Goal: Task Accomplishment & Management: Manage account settings

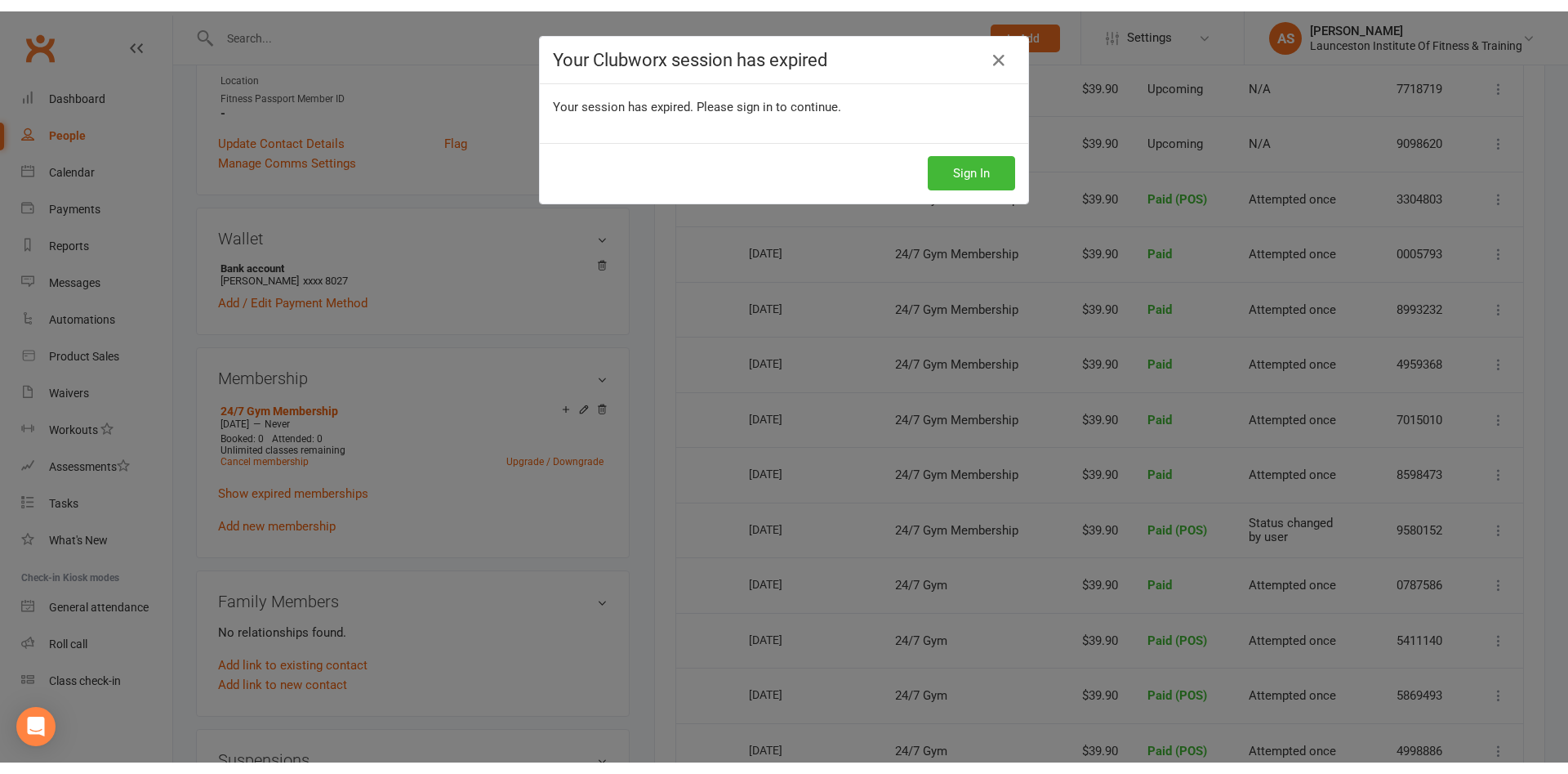
scroll to position [417, 0]
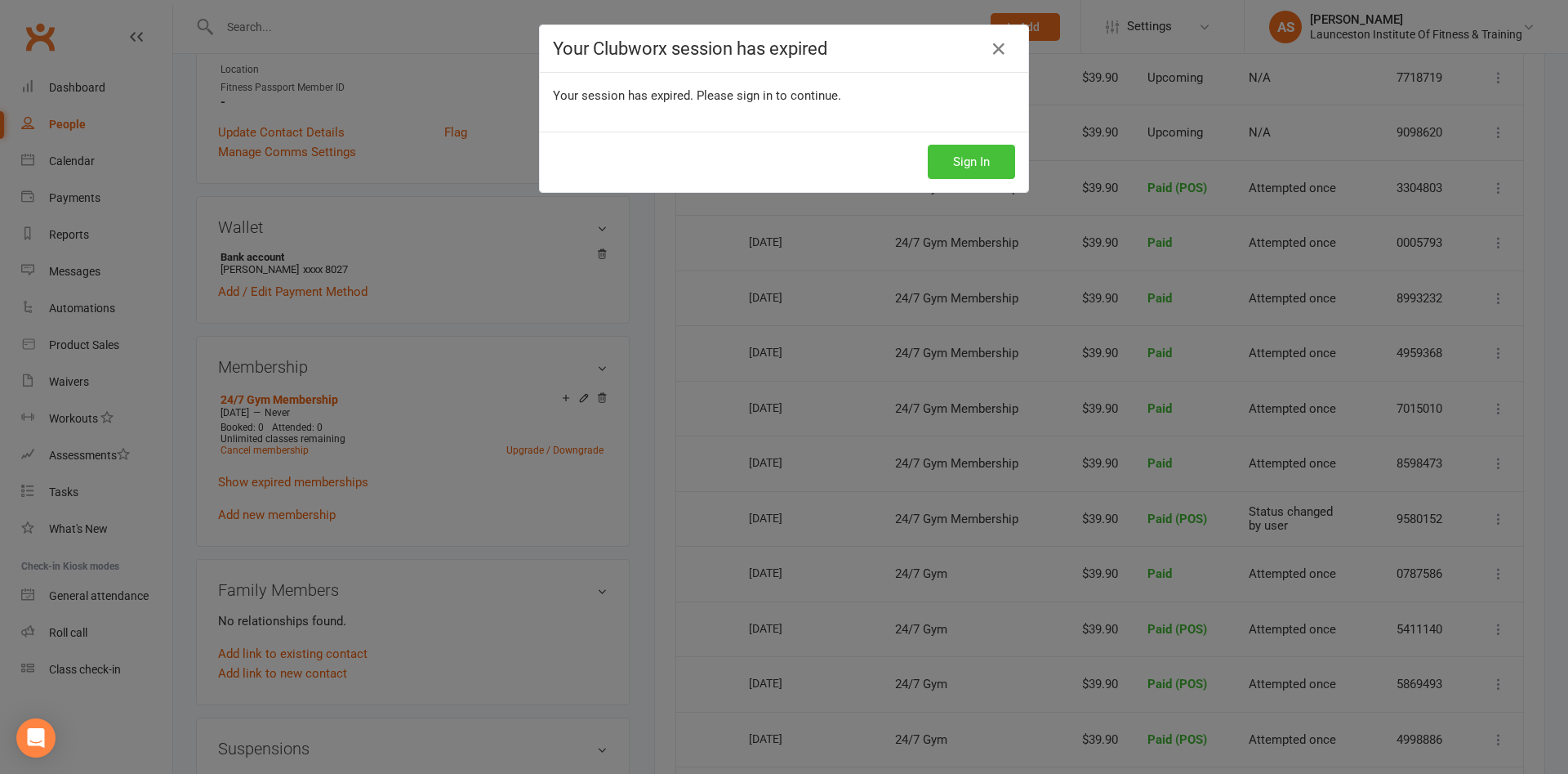
click at [940, 156] on button "Sign In" at bounding box center [971, 162] width 87 height 34
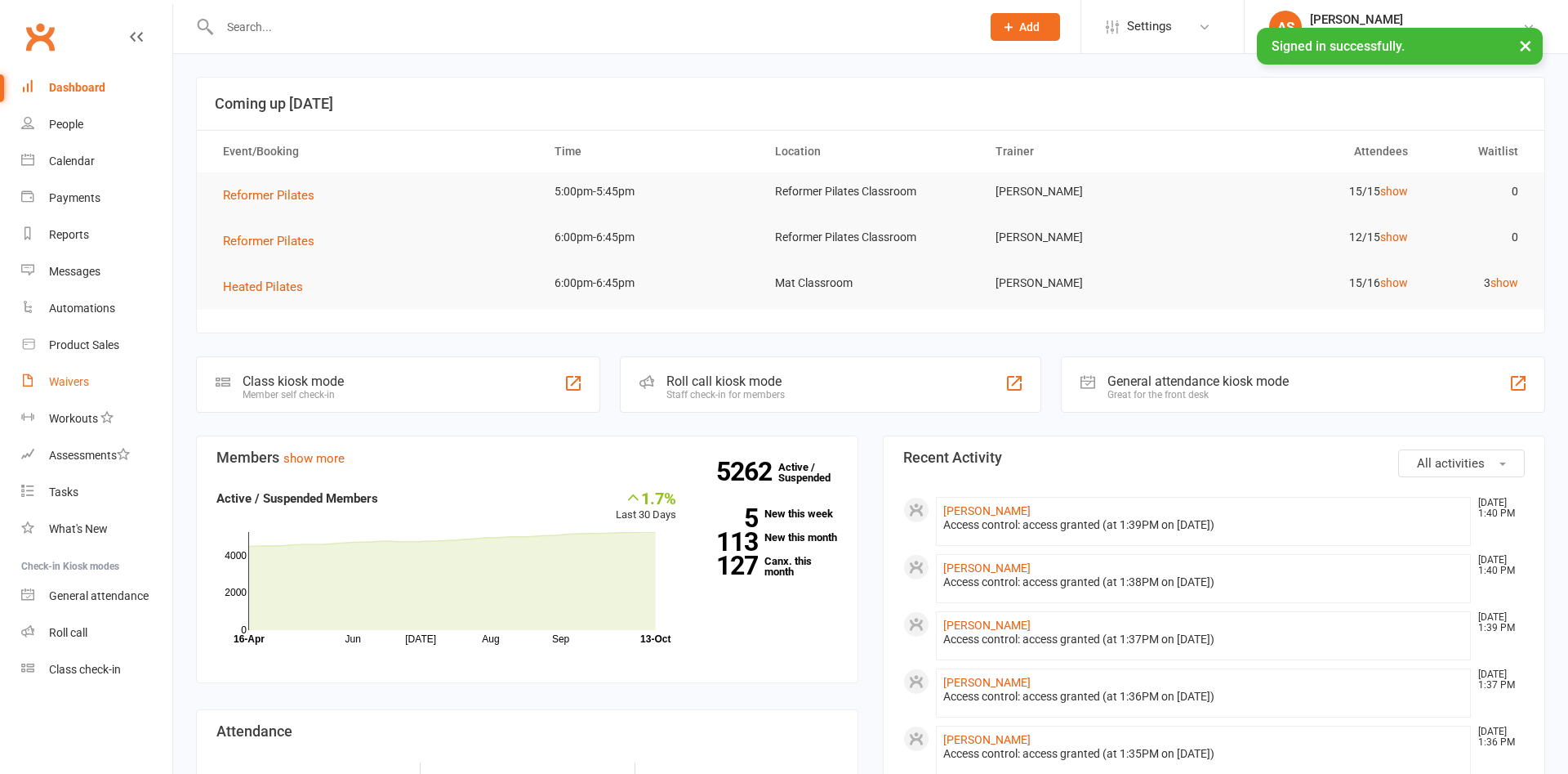
click at [70, 377] on div "Waivers" at bounding box center [69, 382] width 40 height 13
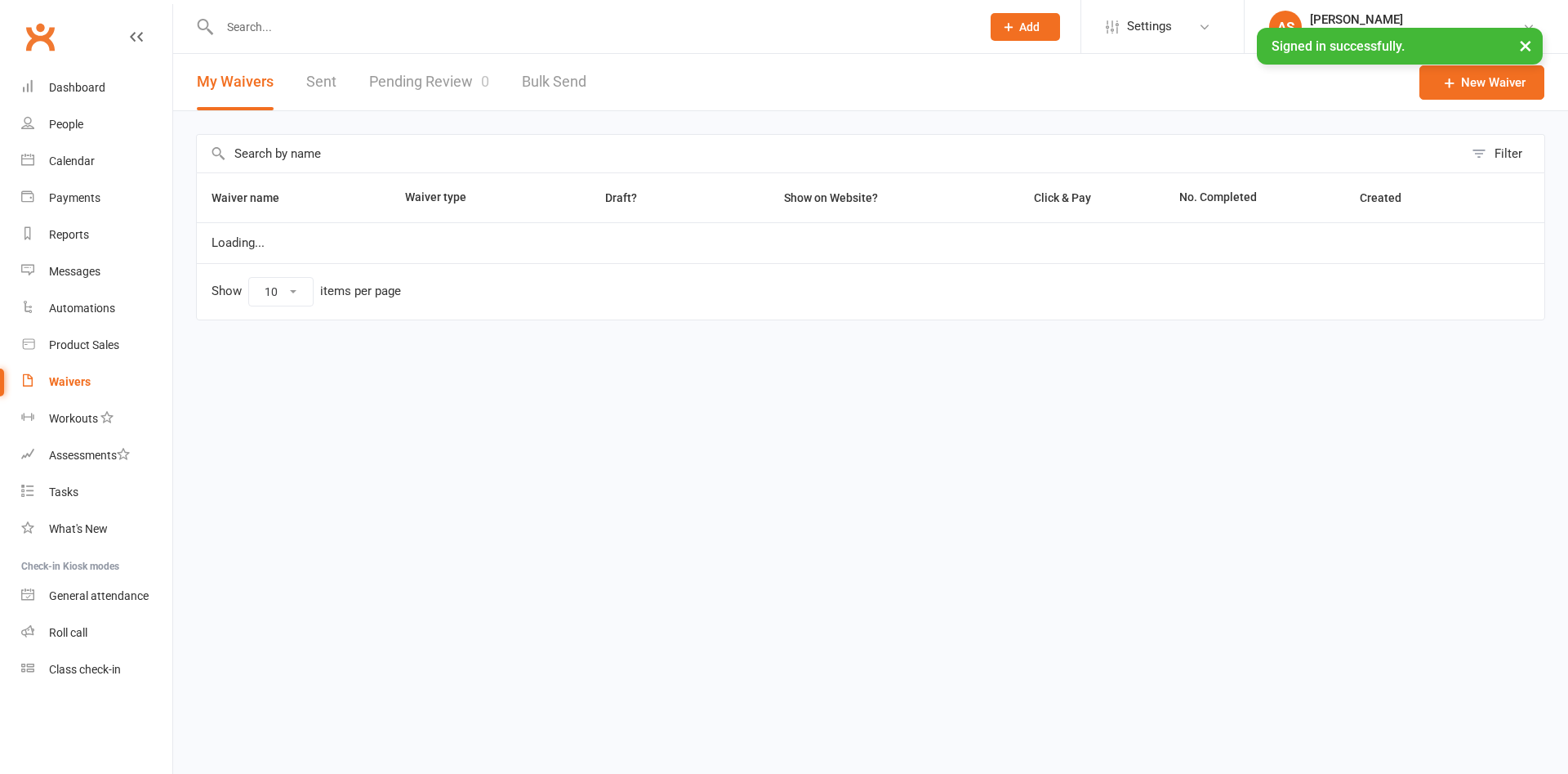
select select "100"
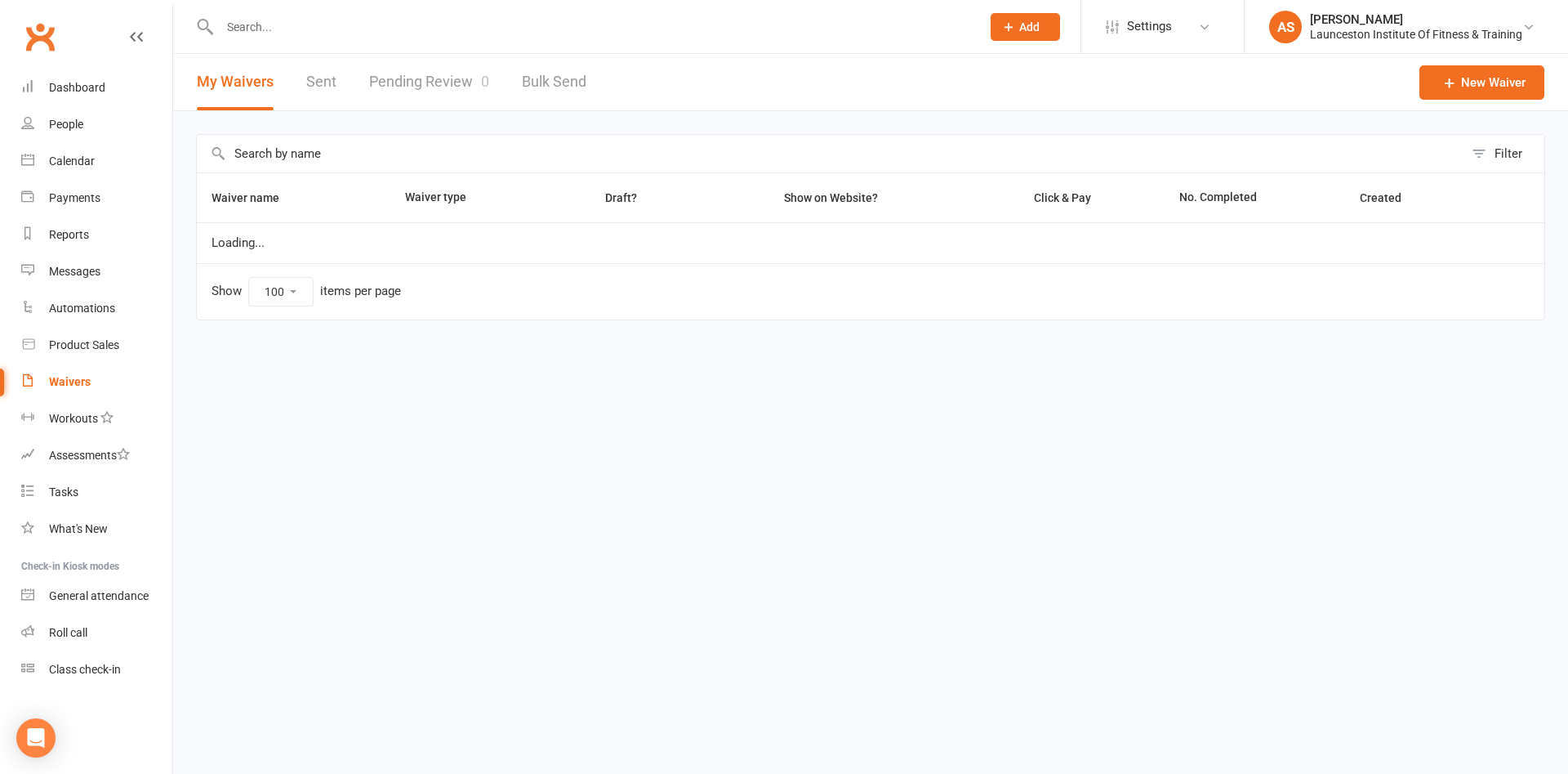
click at [427, 79] on link "Pending Review 0" at bounding box center [428, 82] width 120 height 56
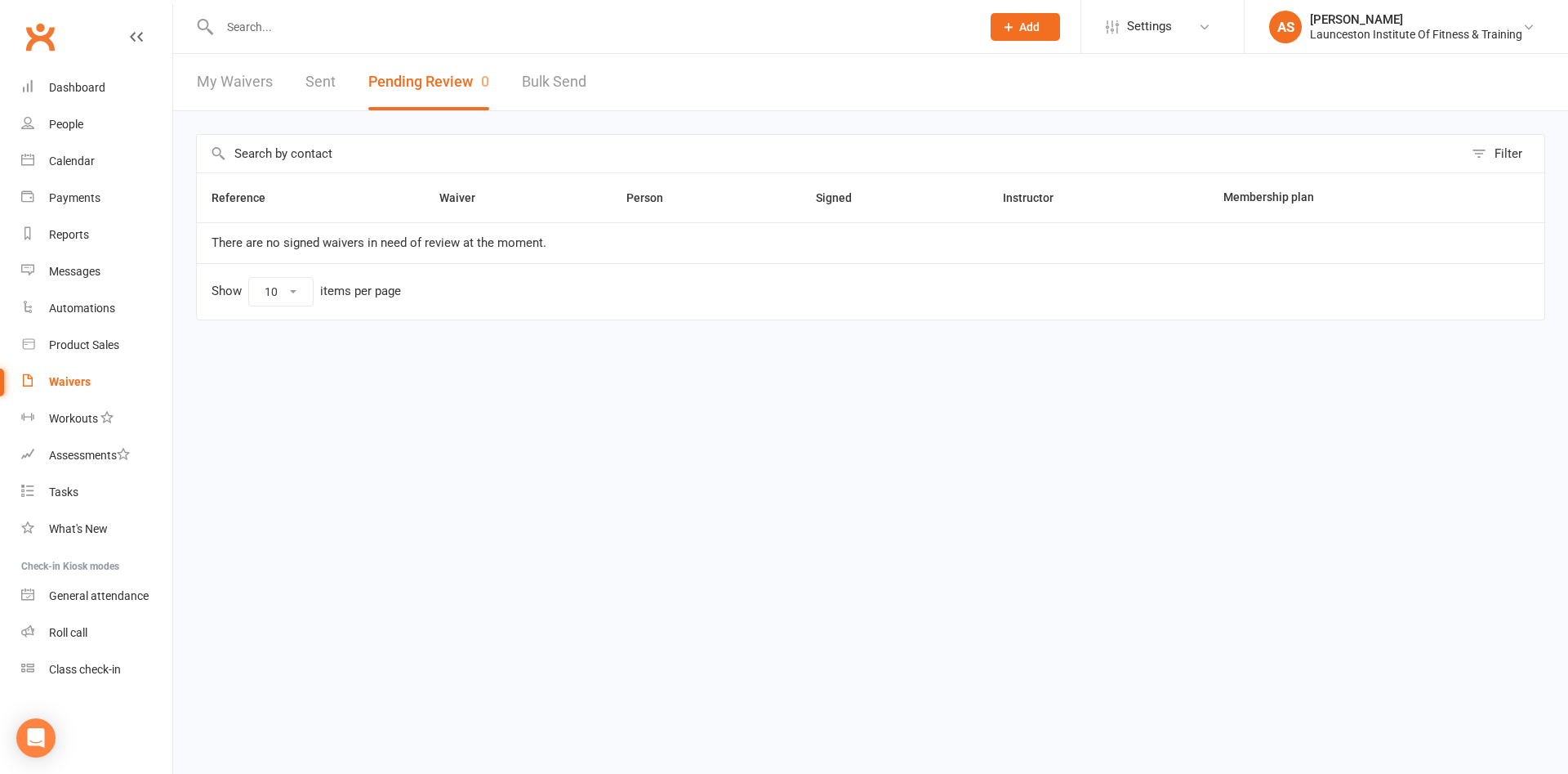
click at [377, 5] on div at bounding box center [582, 26] width 774 height 53
click at [380, 17] on input "text" at bounding box center [592, 26] width 755 height 23
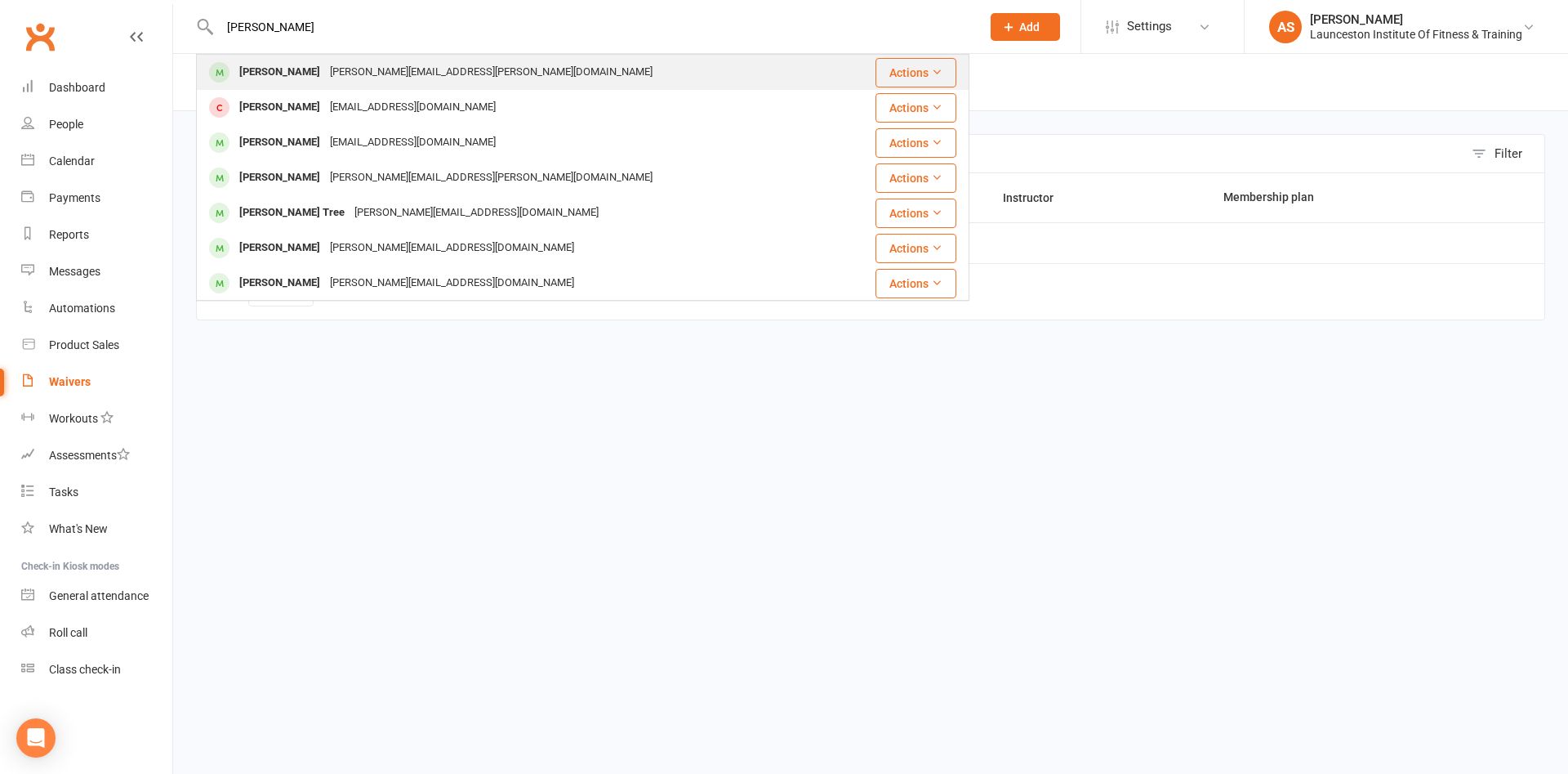
type input "[PERSON_NAME]"
click at [265, 73] on div "[PERSON_NAME]" at bounding box center [280, 73] width 91 height 24
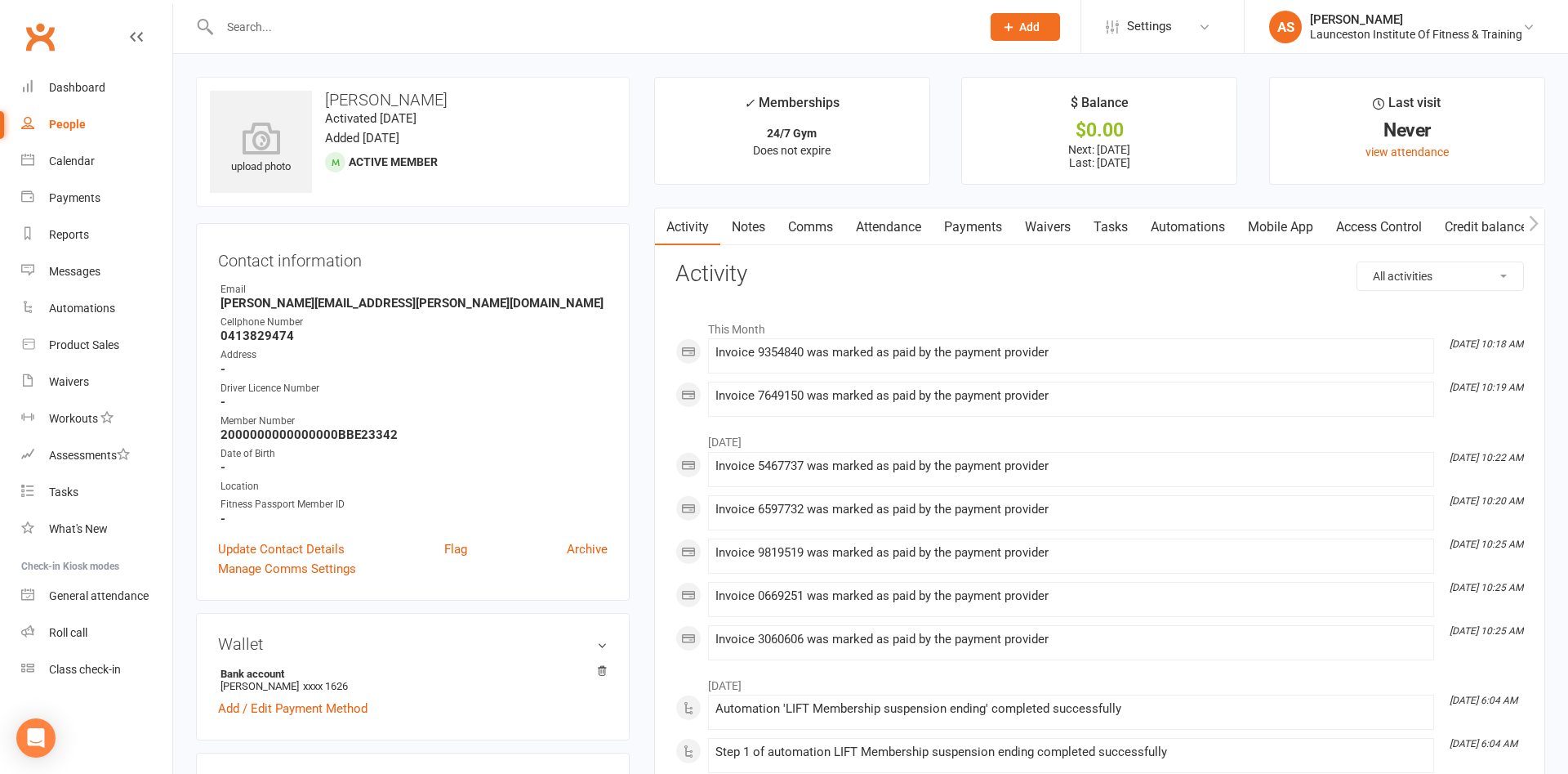
click at [990, 233] on link "Payments" at bounding box center [972, 227] width 81 height 37
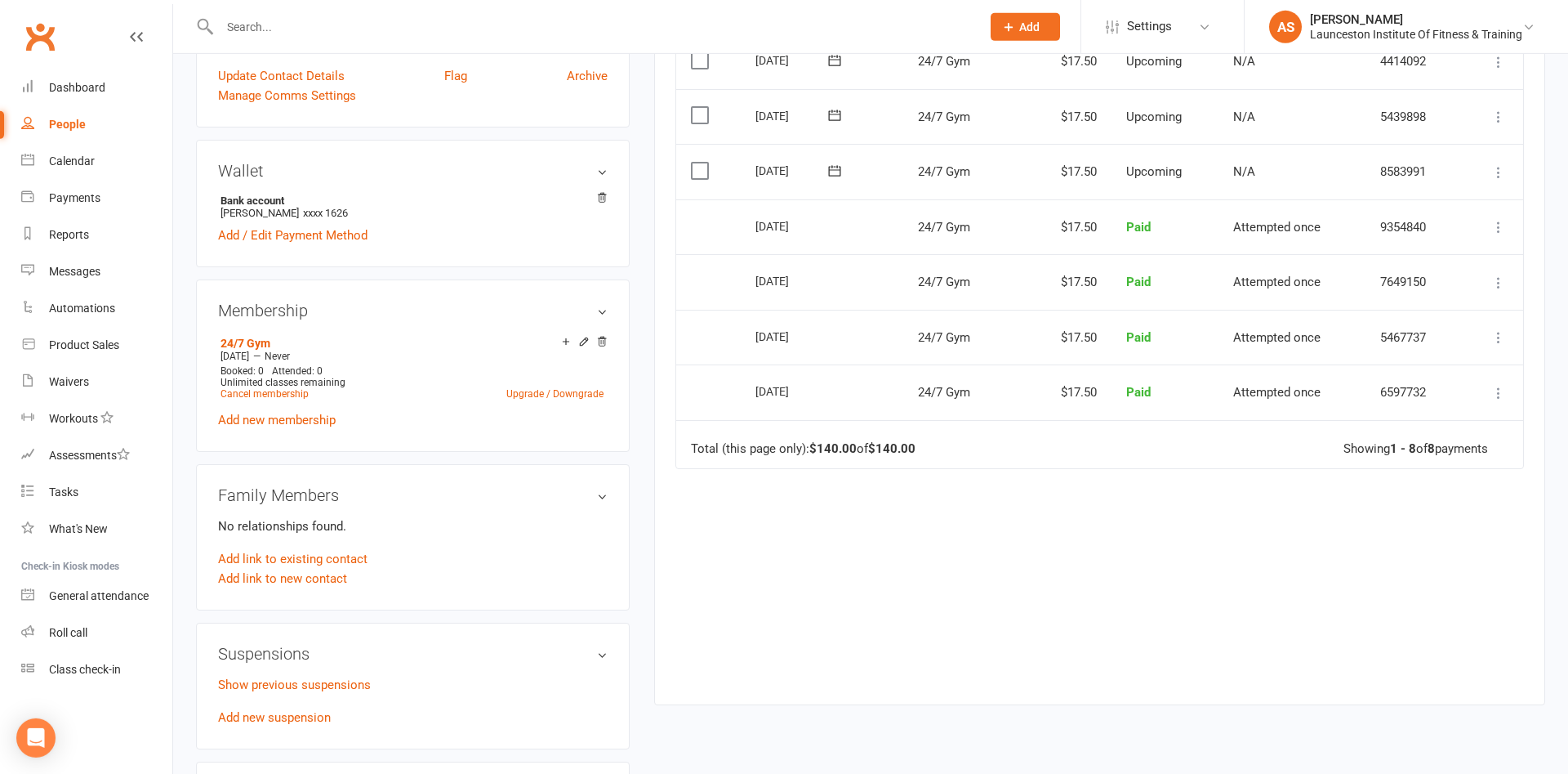
scroll to position [500, 0]
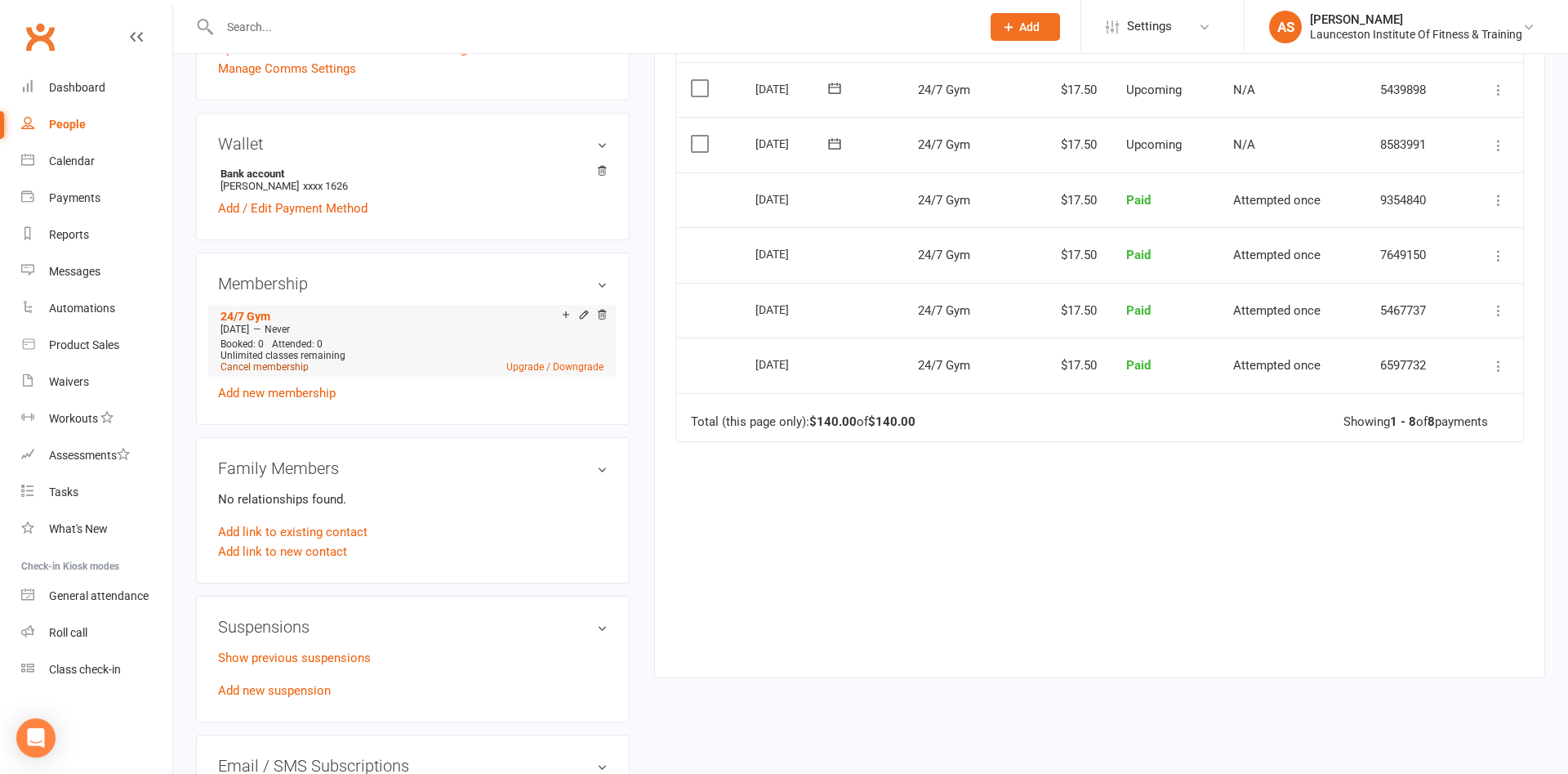
click at [285, 366] on link "Cancel membership" at bounding box center [264, 366] width 88 height 12
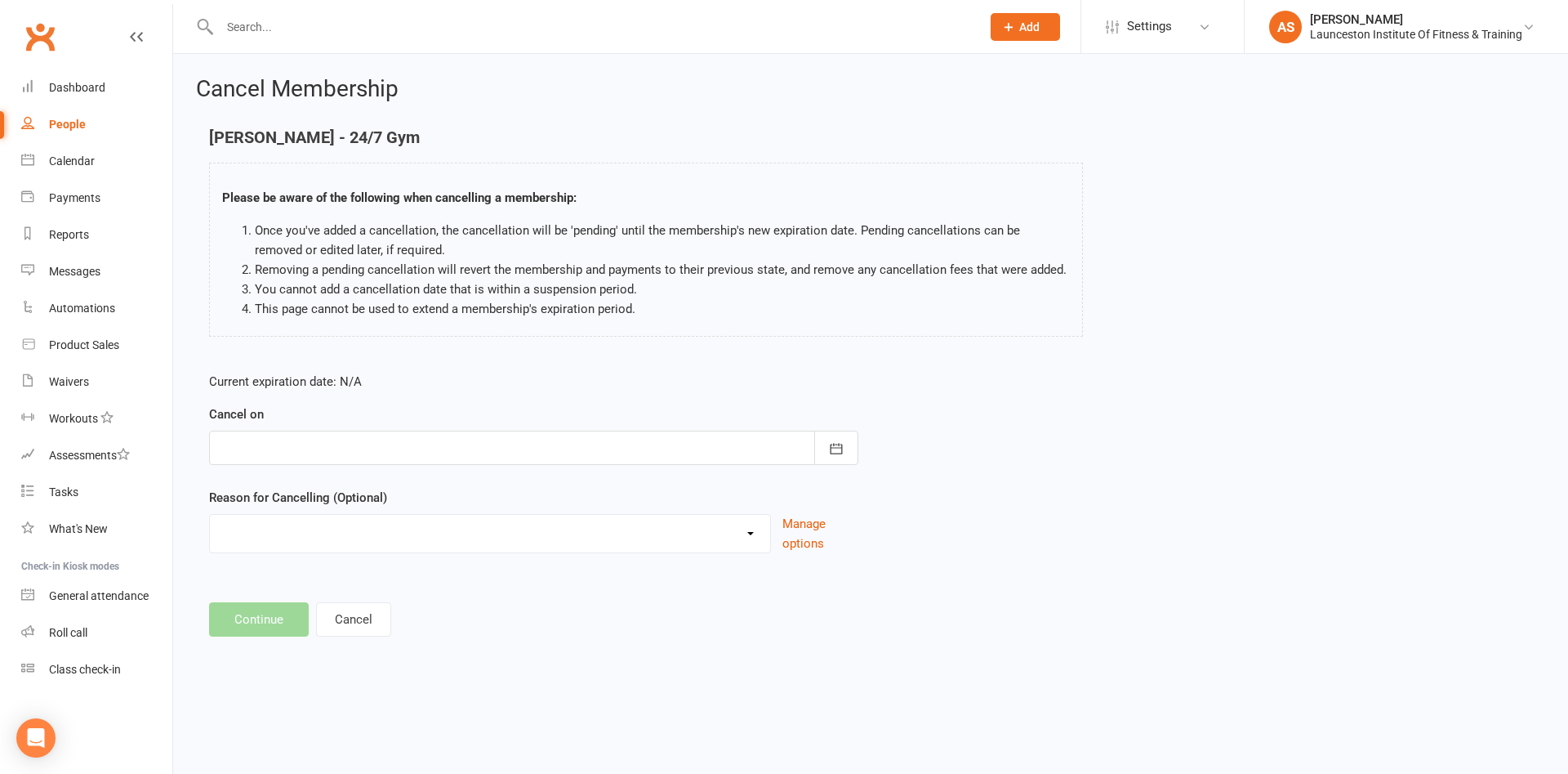
click at [497, 426] on div "Cancel on [DATE] Sun Mon Tue Wed Thu Fri Sat 40 28 29 30 01 02 03 04 41 05 06 0…" at bounding box center [534, 434] width 649 height 61
click at [502, 431] on div at bounding box center [534, 448] width 649 height 34
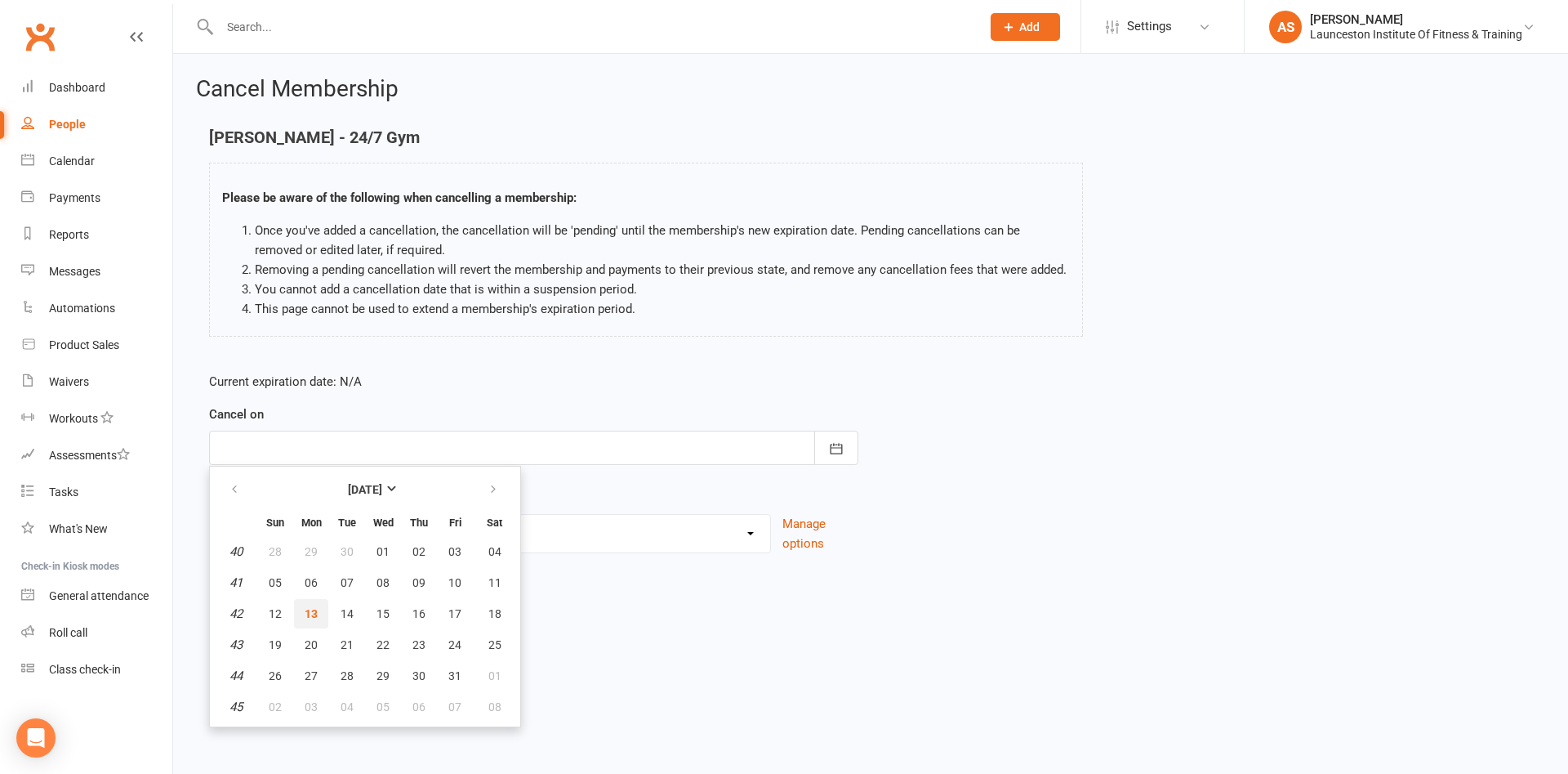
click at [310, 608] on span "13" at bounding box center [311, 614] width 13 height 13
type input "[DATE]"
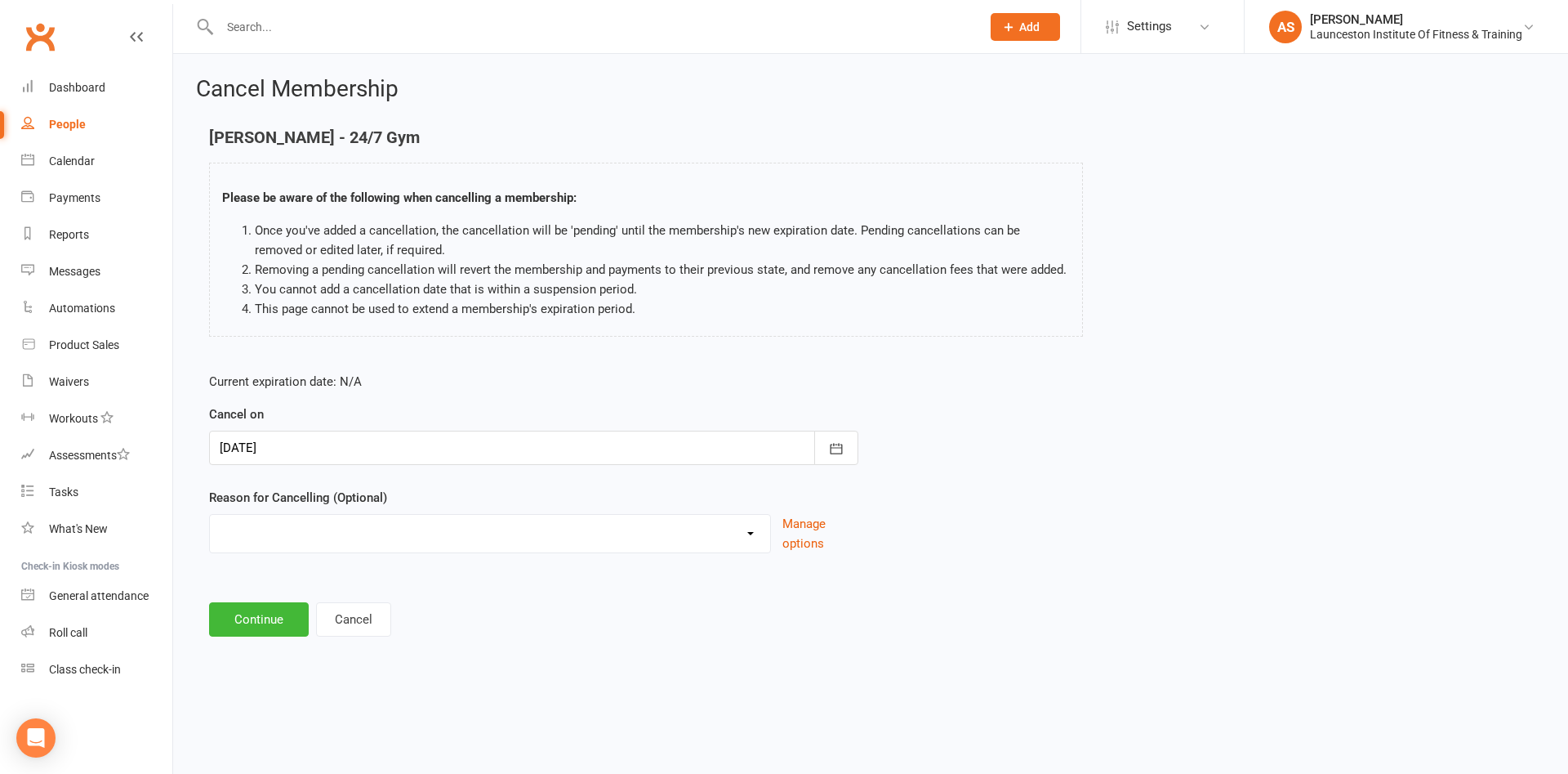
click at [210, 515] on select "Cancelled by staff (overdues) Change to Fitness Passport Changing gyms Injury M…" at bounding box center [490, 531] width 560 height 33
select select "5"
click option "Not using membership" at bounding box center [0, 0] width 0 height 0
click at [266, 618] on button "Continue" at bounding box center [259, 619] width 100 height 34
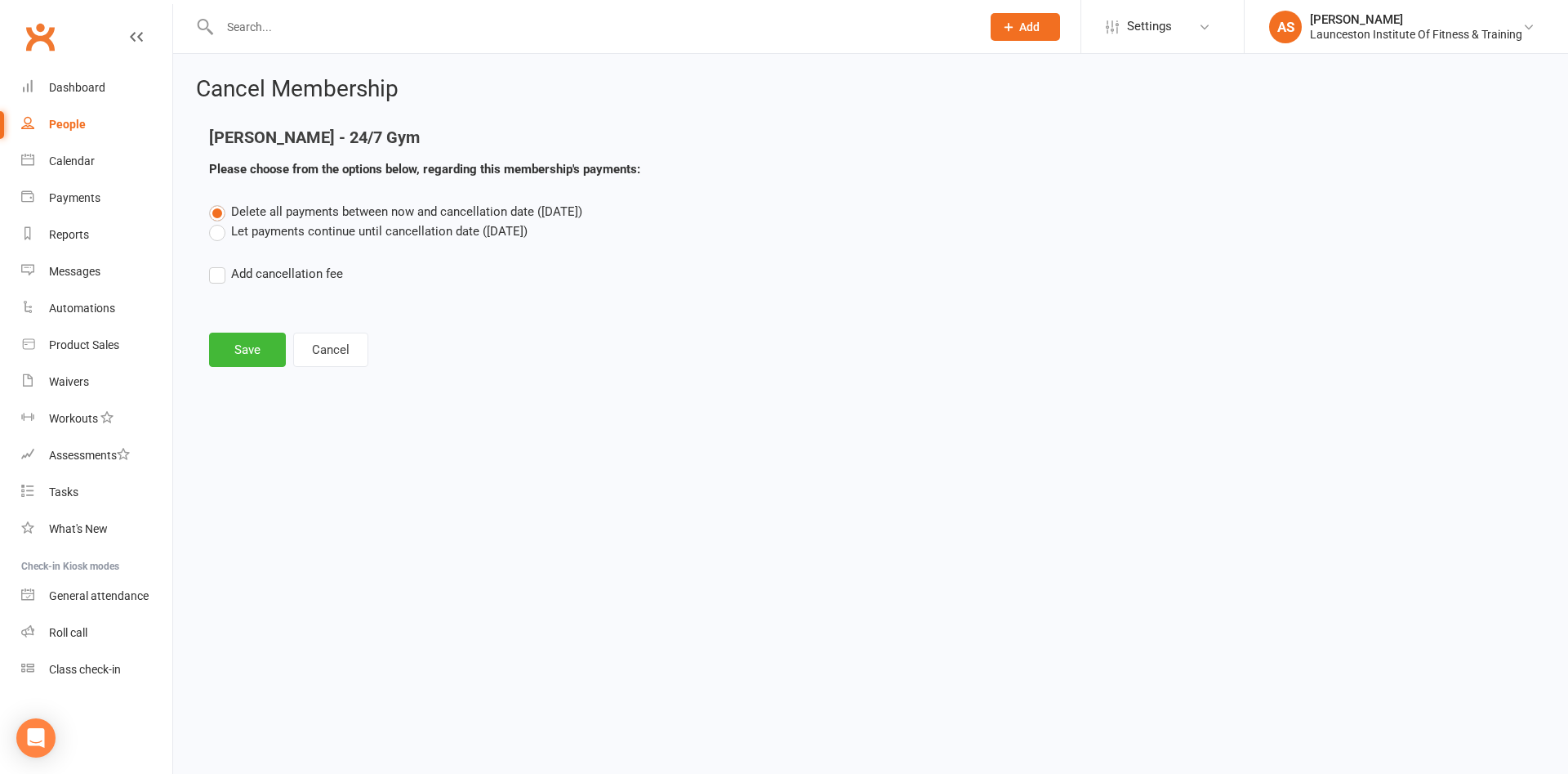
click at [239, 237] on label "Let payments continue until cancellation date ([DATE])" at bounding box center [369, 231] width 319 height 20
click at [219, 221] on input "Let payments continue until cancellation date ([DATE])" at bounding box center [215, 221] width 11 height 0
click at [253, 359] on button "Save" at bounding box center [247, 350] width 77 height 34
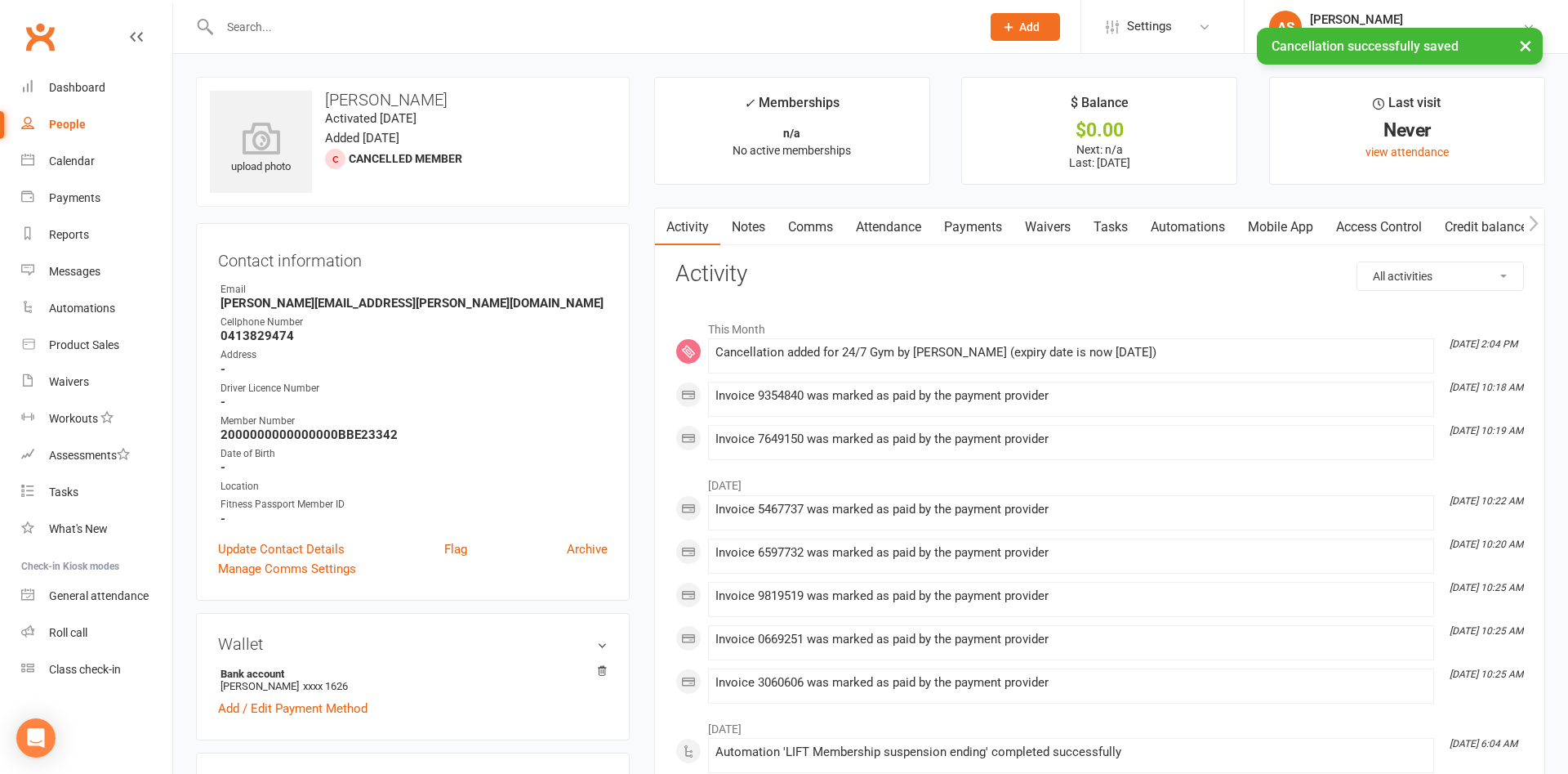
click at [390, 16] on input "text" at bounding box center [592, 26] width 755 height 23
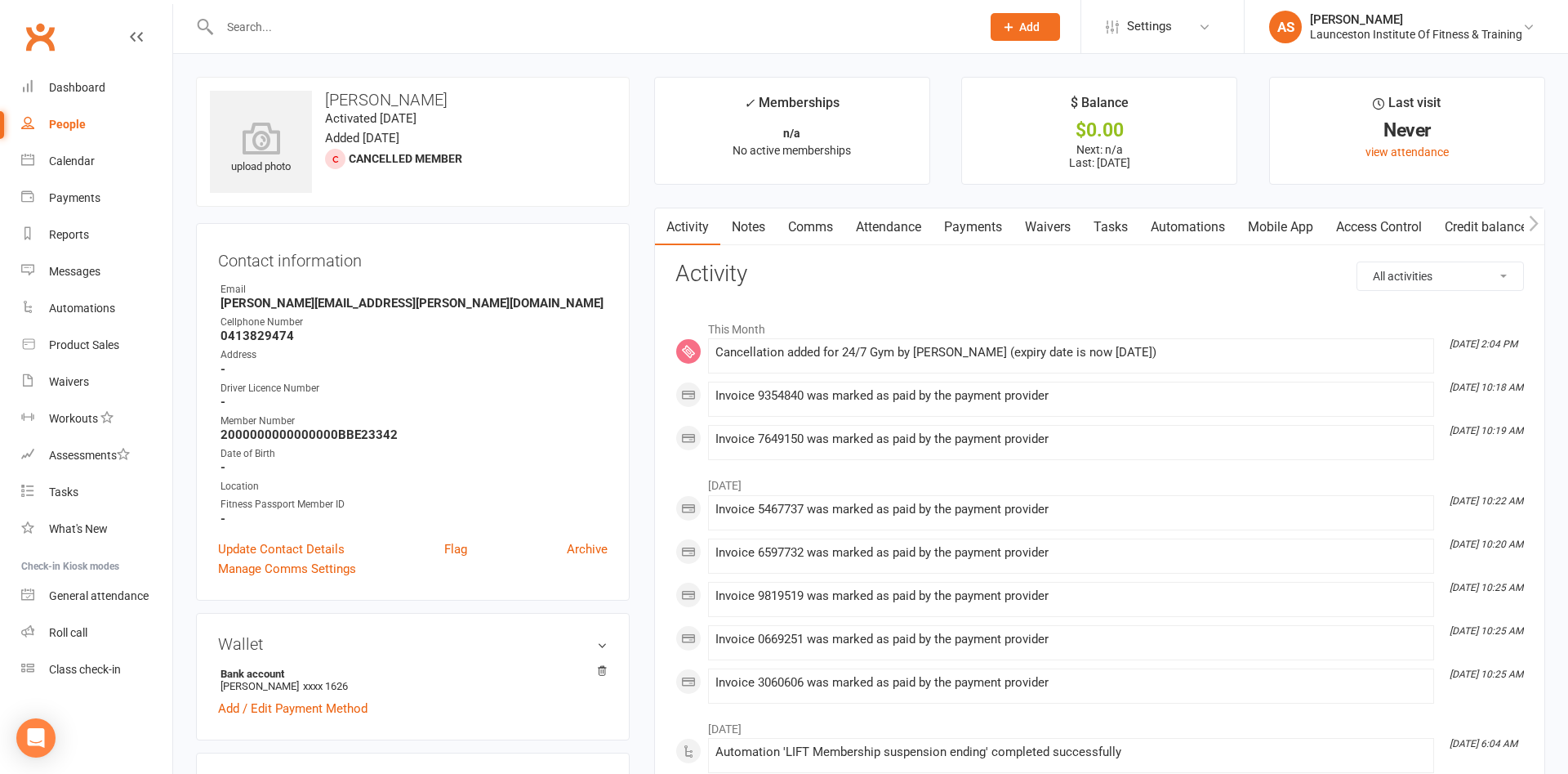
click at [381, 26] on input "text" at bounding box center [592, 26] width 755 height 23
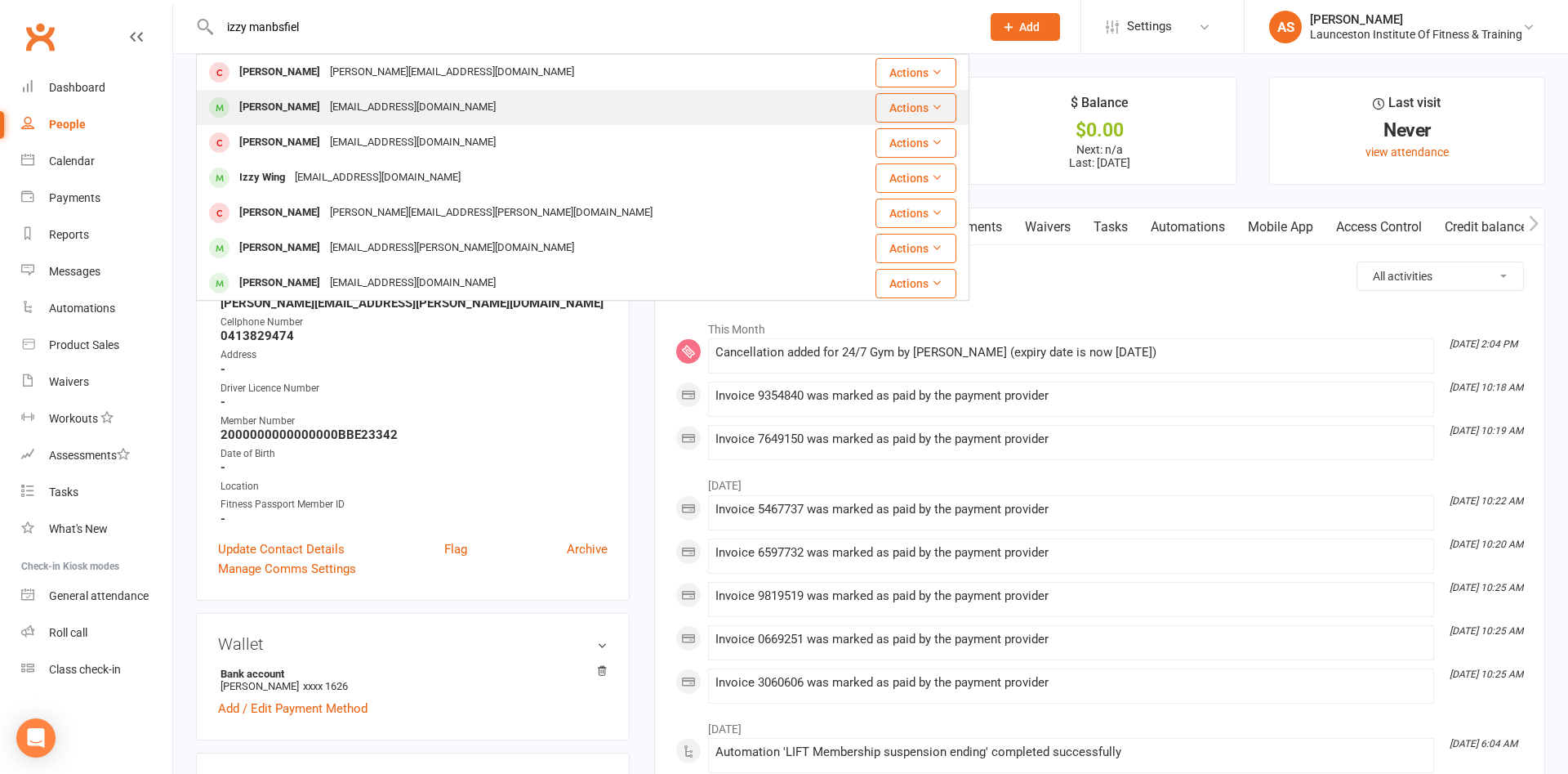
type input "izzy manbsfiel"
click at [489, 111] on div "[EMAIL_ADDRESS][DOMAIN_NAME]" at bounding box center [413, 107] width 176 height 24
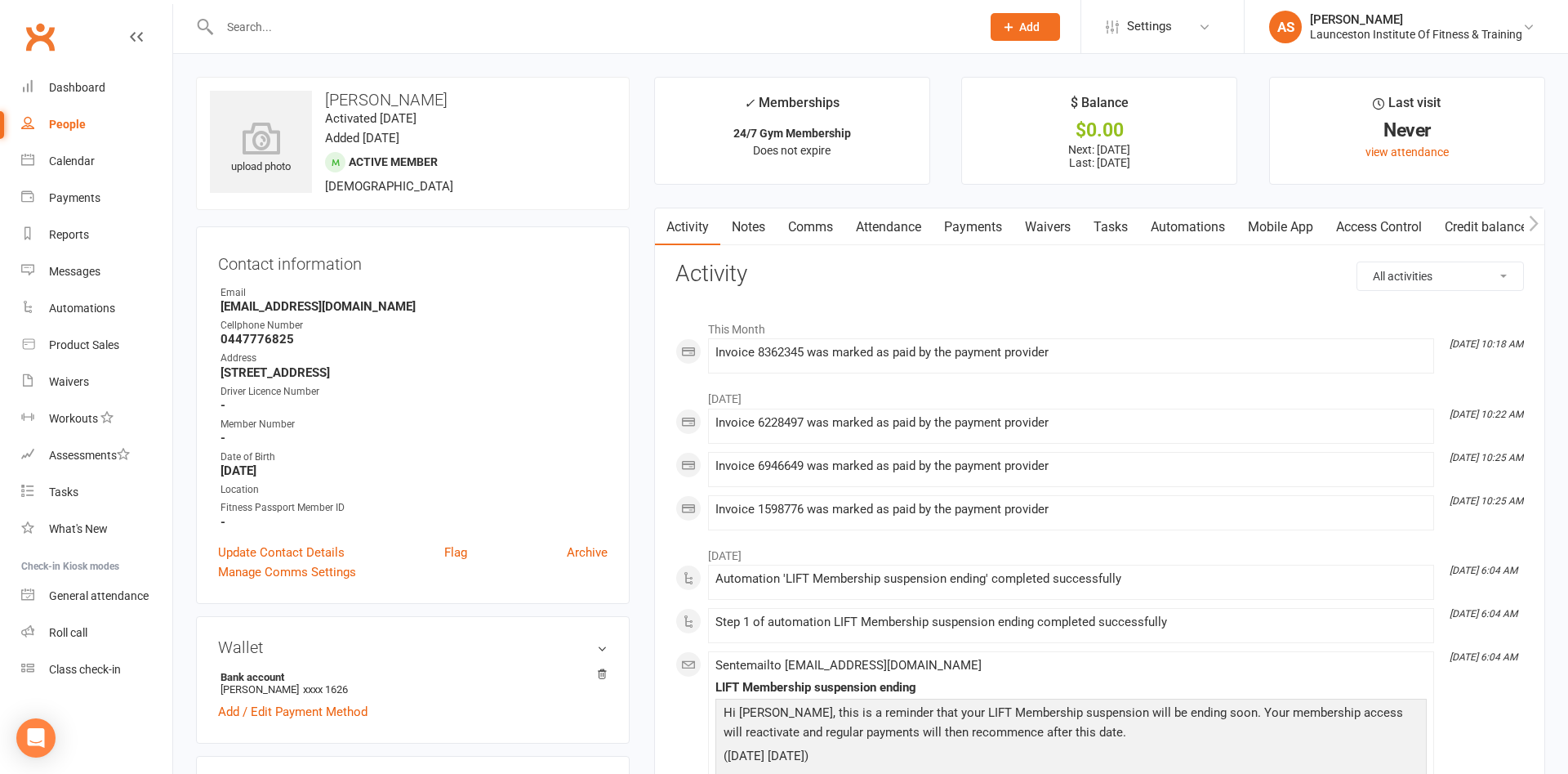
click at [997, 214] on link "Payments" at bounding box center [972, 227] width 81 height 37
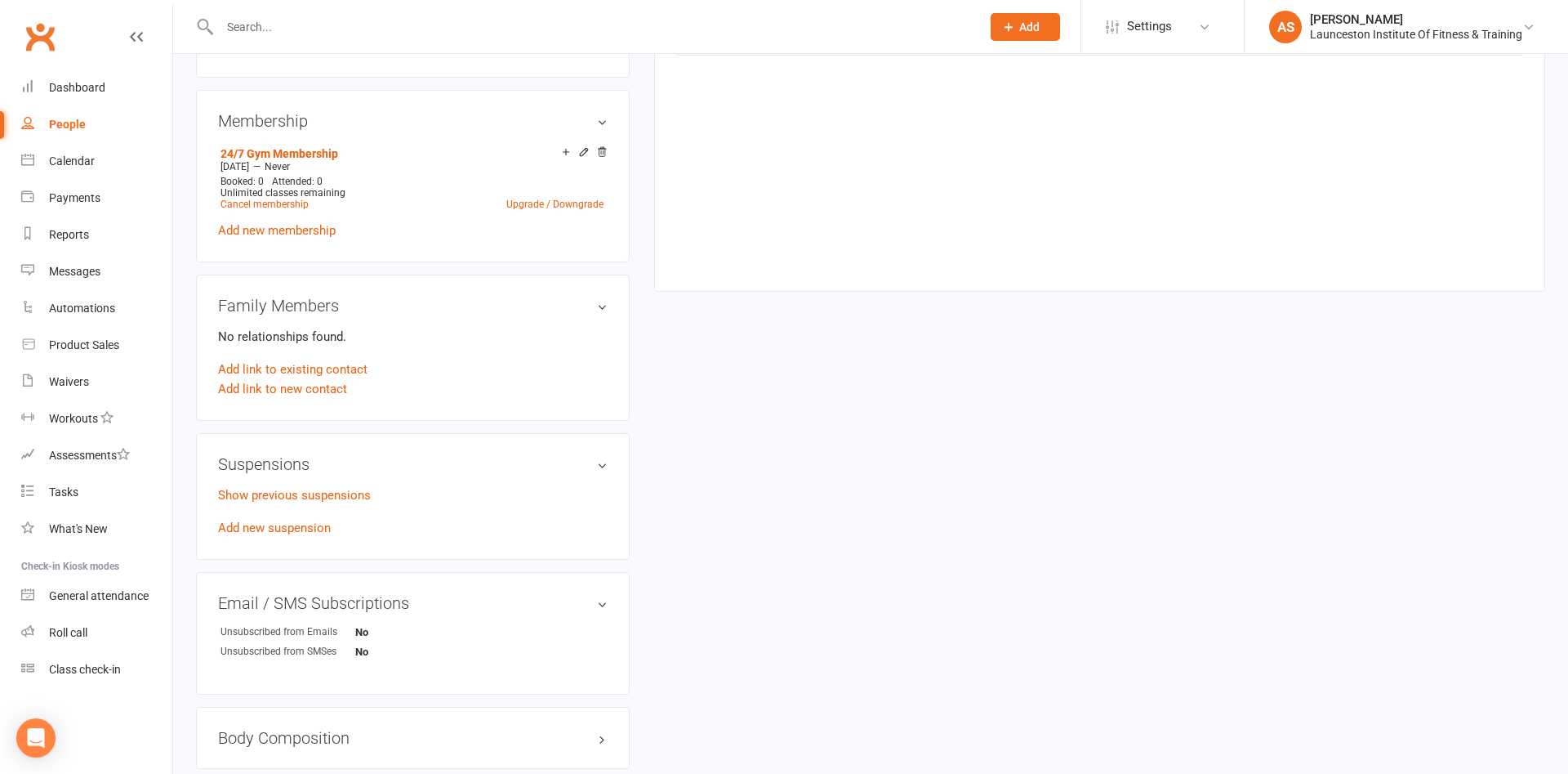
scroll to position [667, 0]
click at [284, 204] on link "Cancel membership" at bounding box center [264, 203] width 88 height 12
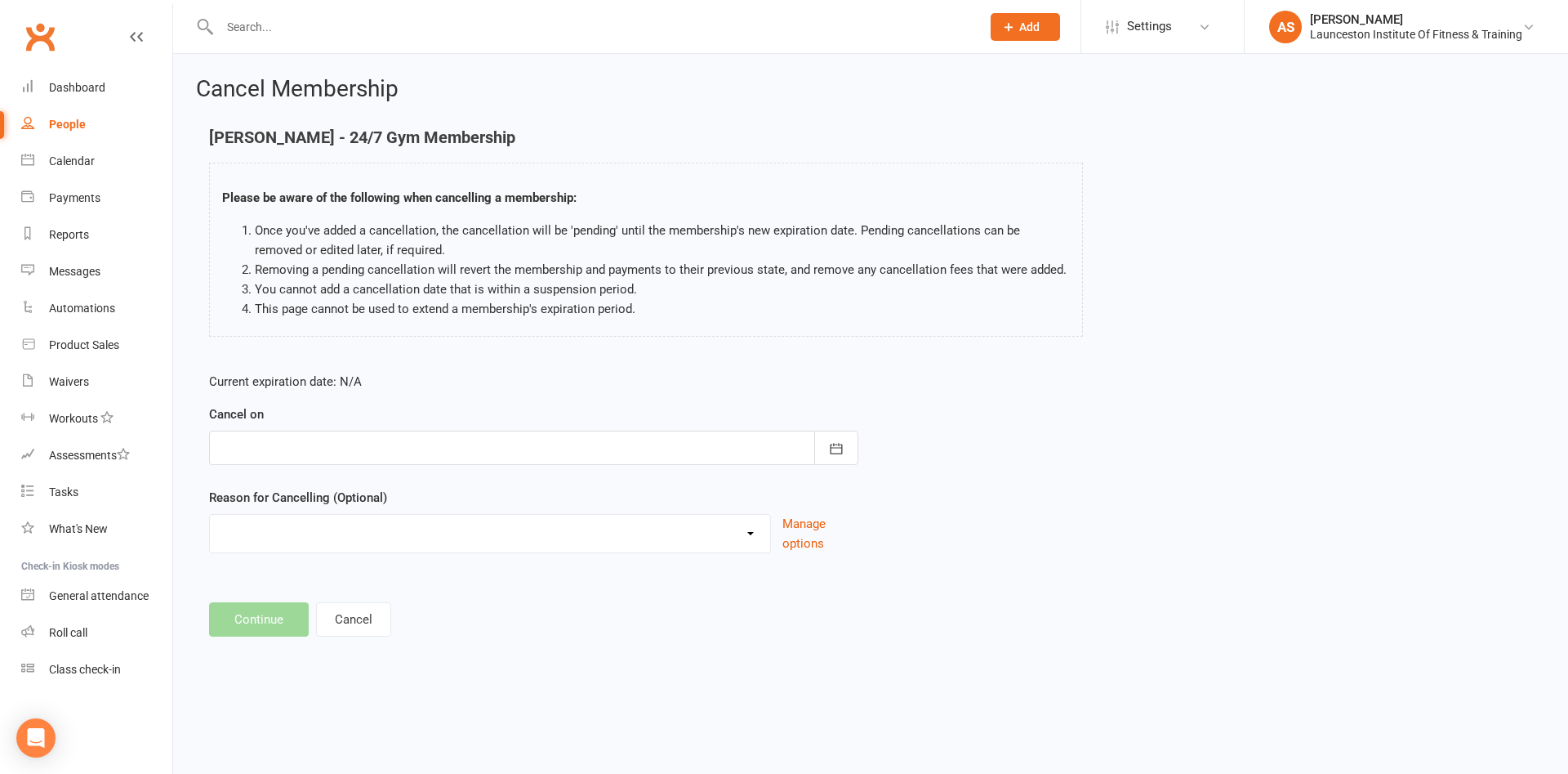
click at [394, 428] on div "Cancel on [DATE] Sun Mon Tue Wed Thu Fri Sat 40 28 29 30 01 02 03 04 41 05 06 0…" at bounding box center [534, 434] width 649 height 61
click at [390, 451] on div at bounding box center [534, 448] width 649 height 34
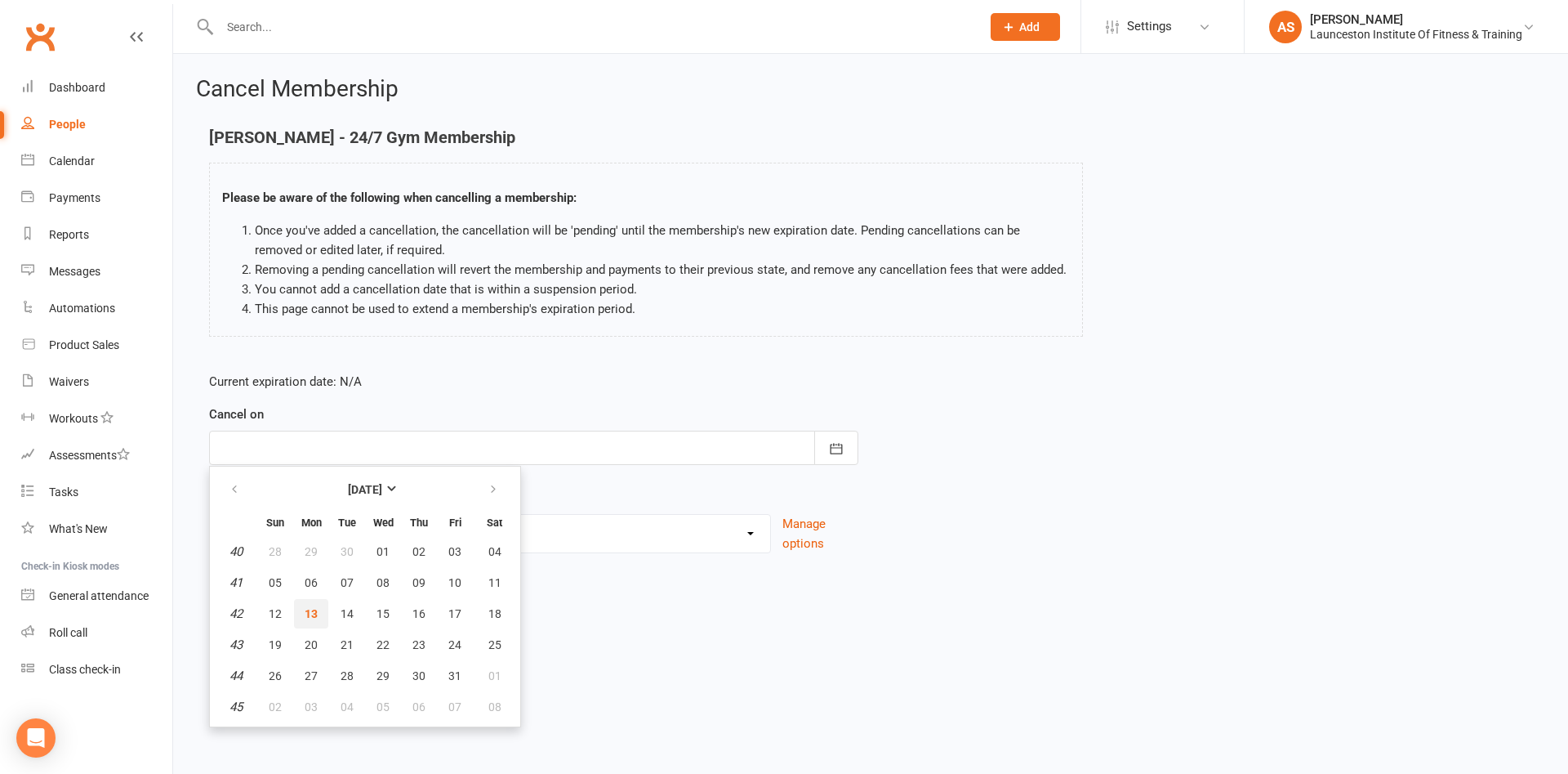
click at [312, 601] on button "13" at bounding box center [312, 614] width 34 height 29
type input "[DATE]"
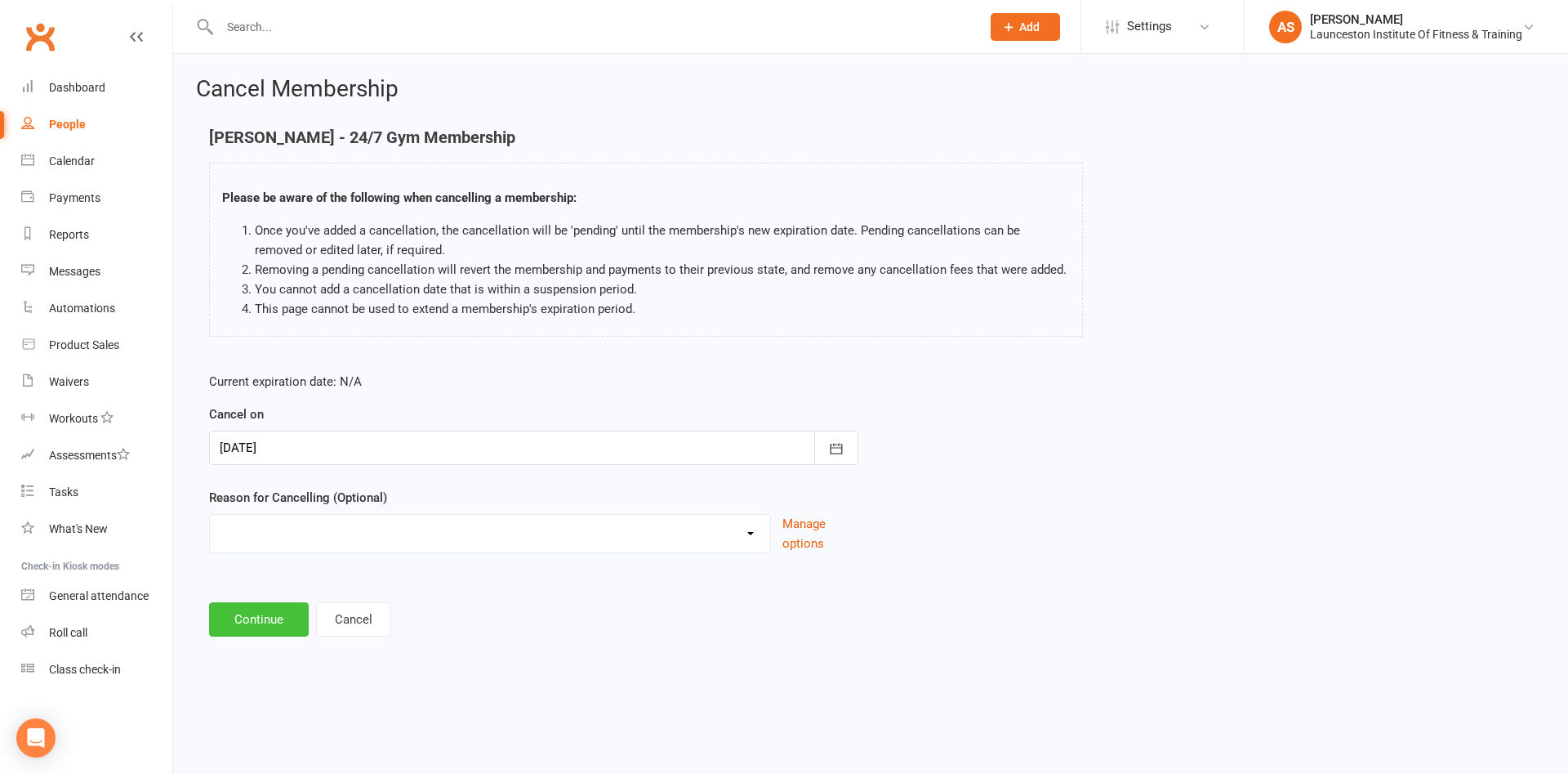
click at [280, 624] on button "Continue" at bounding box center [259, 619] width 100 height 34
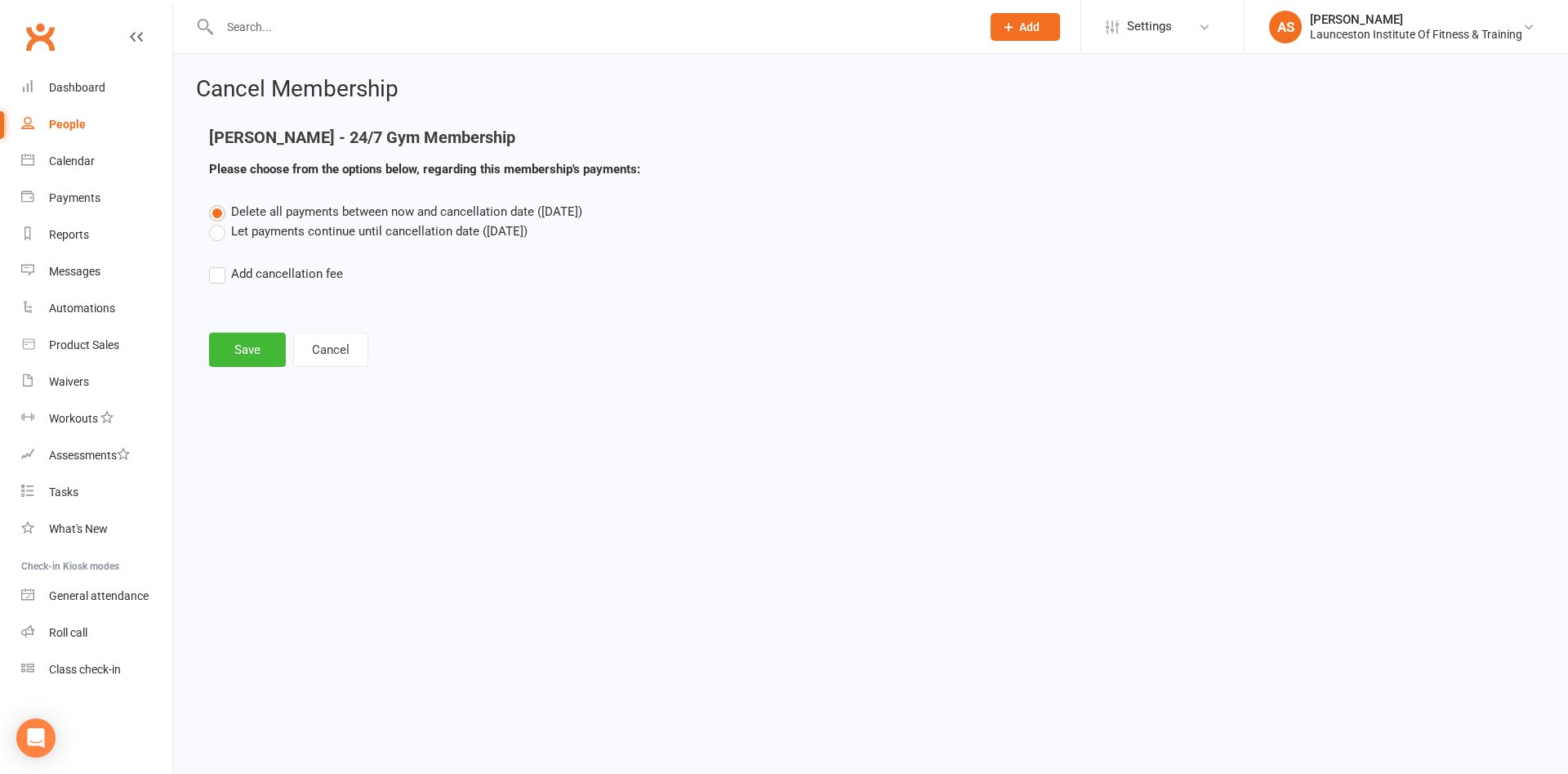
click at [234, 237] on label "Let payments continue until cancellation date ([DATE])" at bounding box center [369, 231] width 319 height 20
click at [219, 221] on input "Let payments continue until cancellation date ([DATE])" at bounding box center [215, 221] width 11 height 0
click at [268, 208] on span "Delete all payments between now and cancellation date ([DATE])" at bounding box center [407, 211] width 351 height 15
click at [219, 202] on input "Delete all payments between now and cancellation date ([DATE])" at bounding box center [215, 202] width 11 height 0
click at [261, 343] on button "Save" at bounding box center [247, 350] width 77 height 34
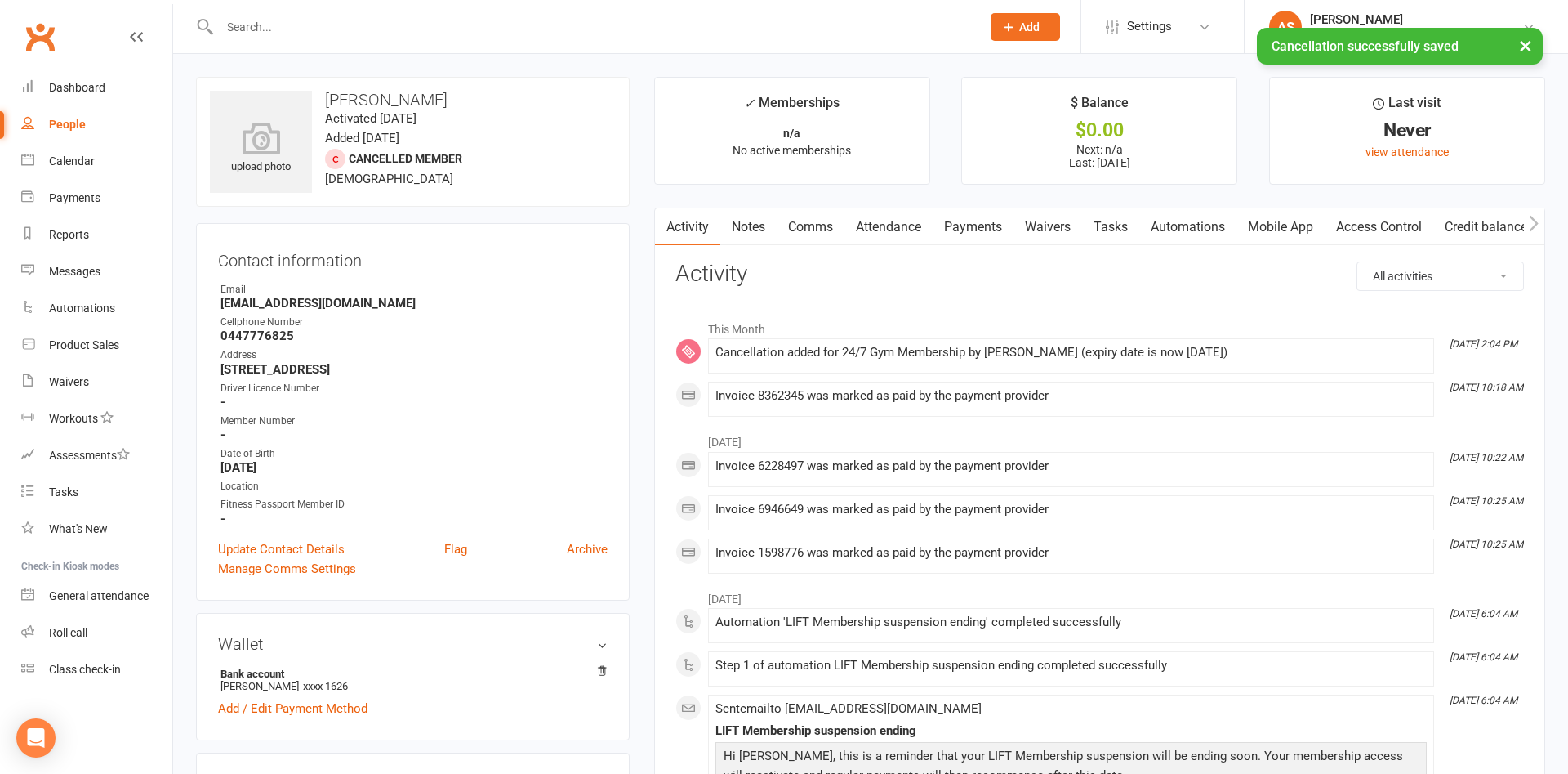
drag, startPoint x: 975, startPoint y: 231, endPoint x: 1014, endPoint y: 227, distance: 39.2
click at [976, 231] on link "Payments" at bounding box center [972, 227] width 81 height 37
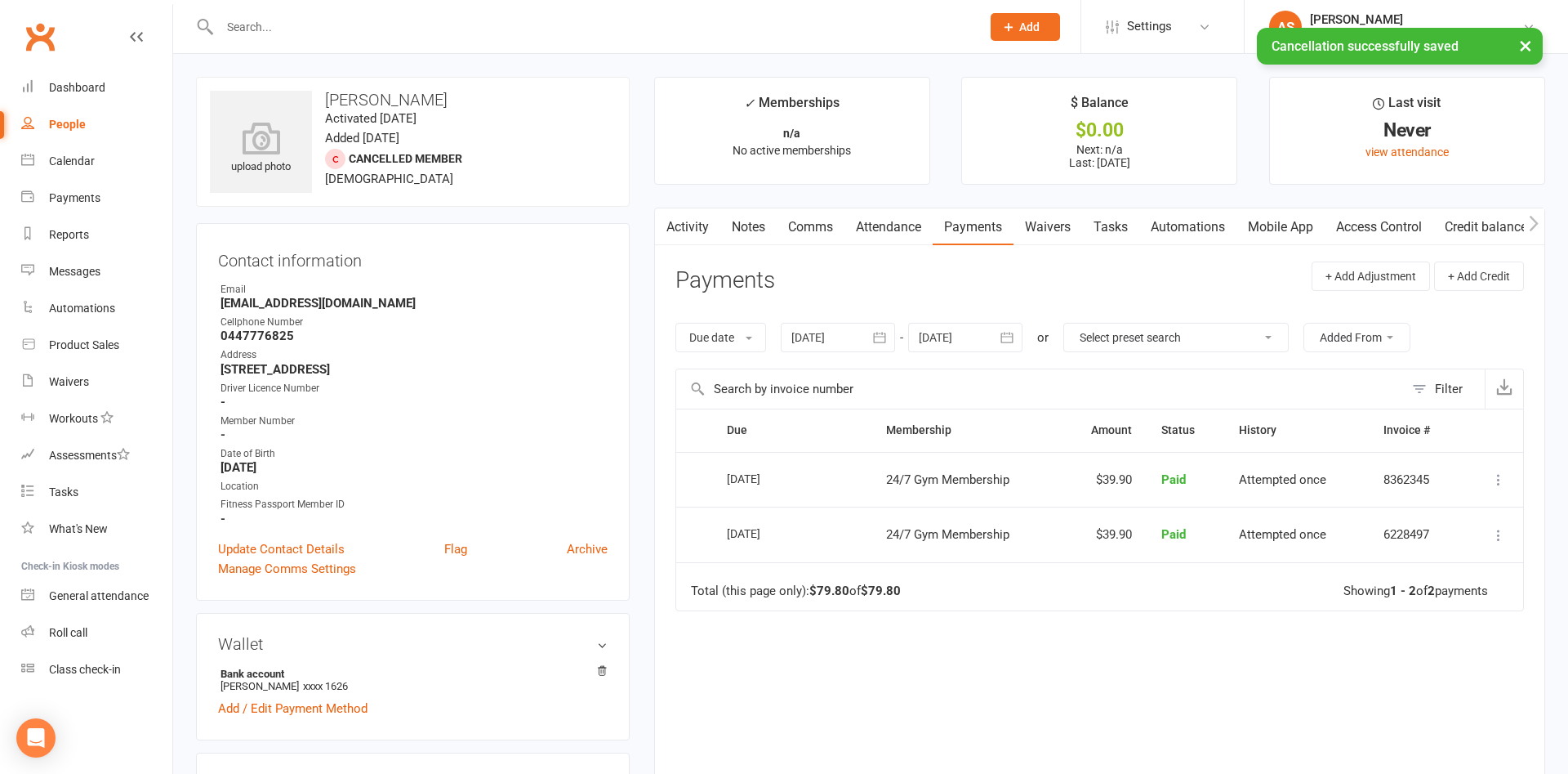
click at [1052, 221] on link "Waivers" at bounding box center [1048, 227] width 69 height 37
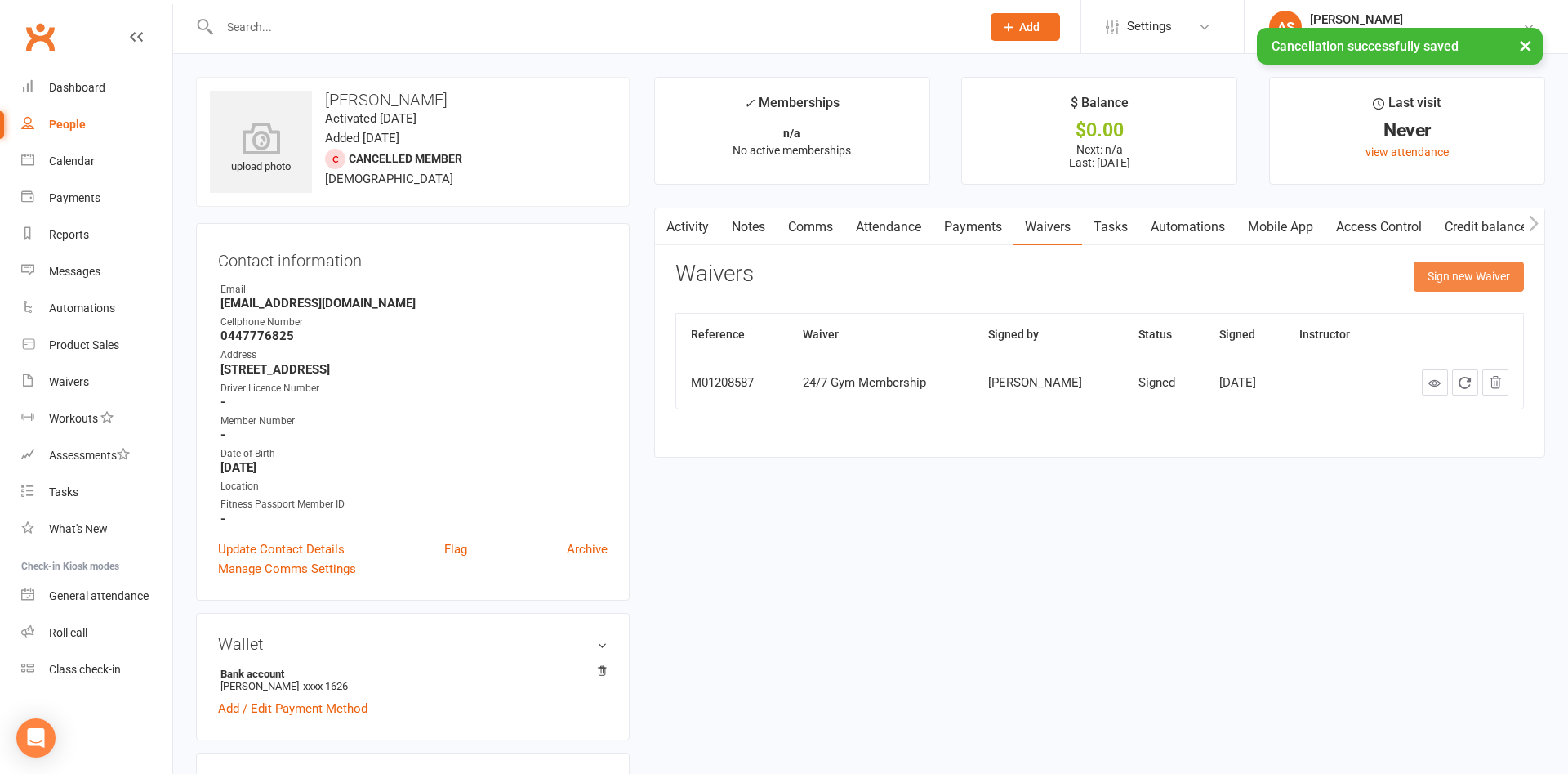
click at [1438, 277] on button "Sign new Waiver" at bounding box center [1468, 276] width 111 height 29
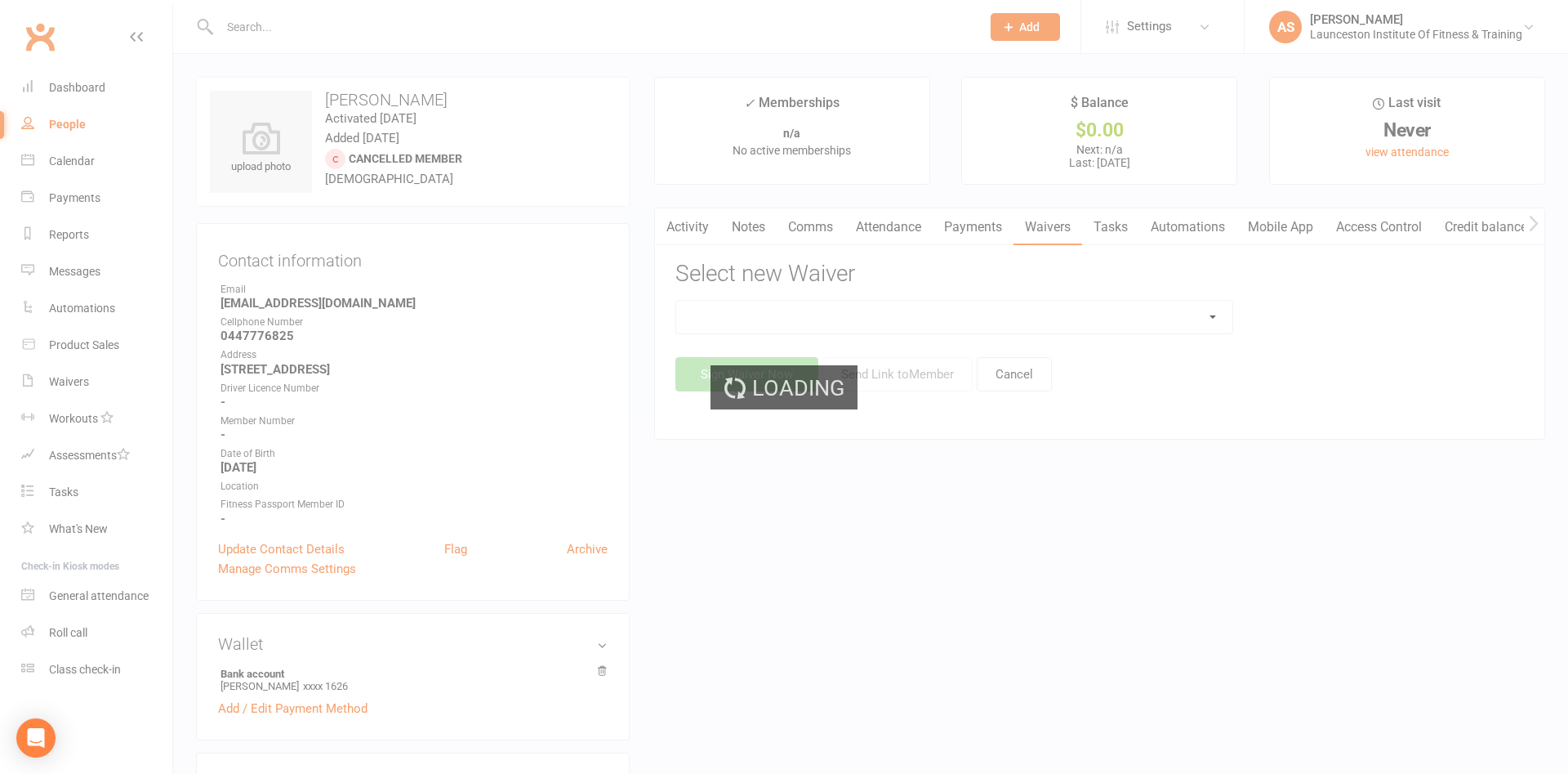
click at [860, 314] on div "Loading" at bounding box center [784, 387] width 1568 height 774
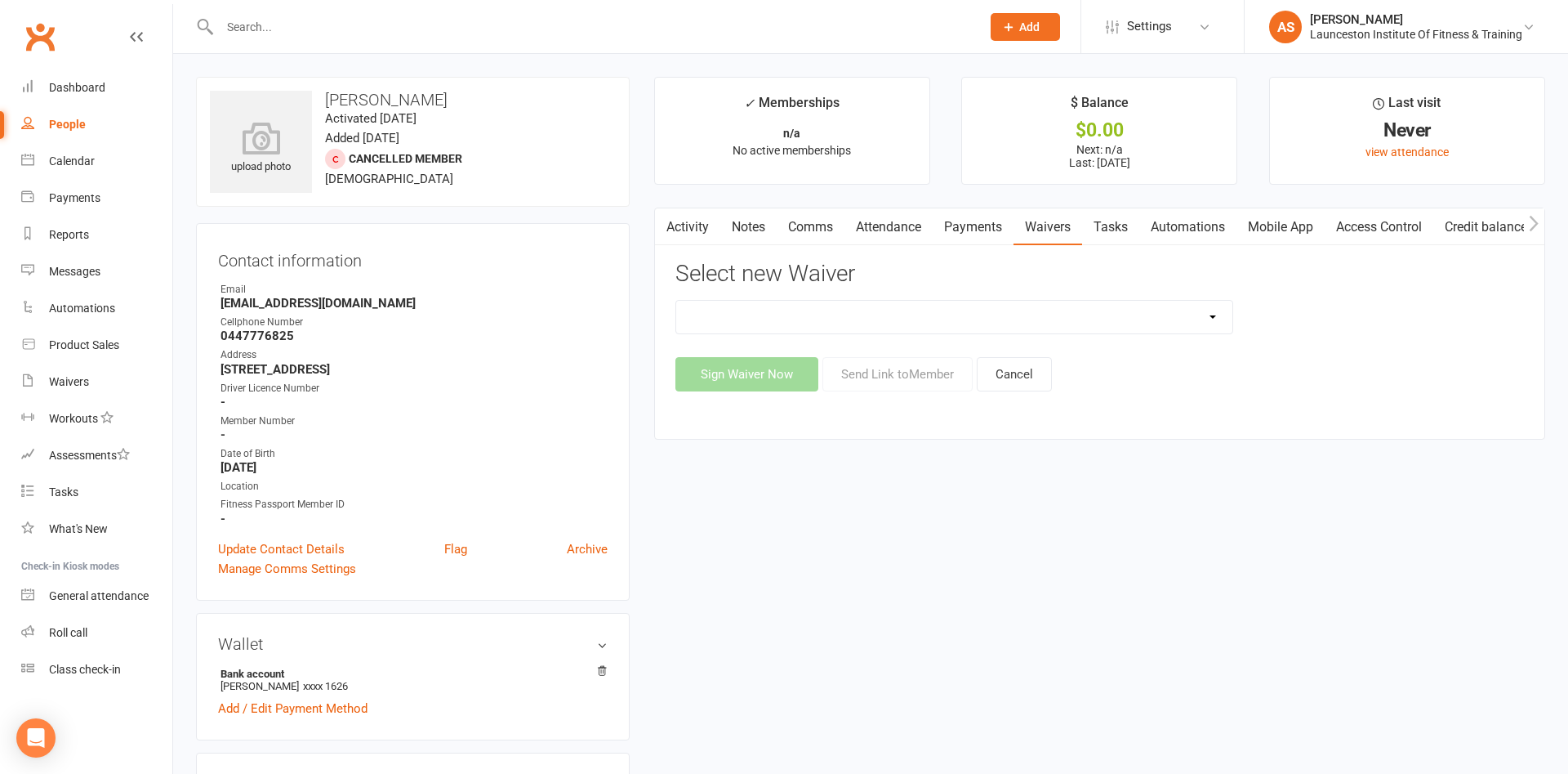
click at [676, 301] on select "24/7 Gym Membership Cancellation Form Casual Class Casual Class Casual Pilates …" at bounding box center [954, 317] width 556 height 33
select select "12888"
click option "Cancellation Form" at bounding box center [0, 0] width 0 height 0
click at [903, 374] on button "Send Link to Member" at bounding box center [898, 374] width 150 height 34
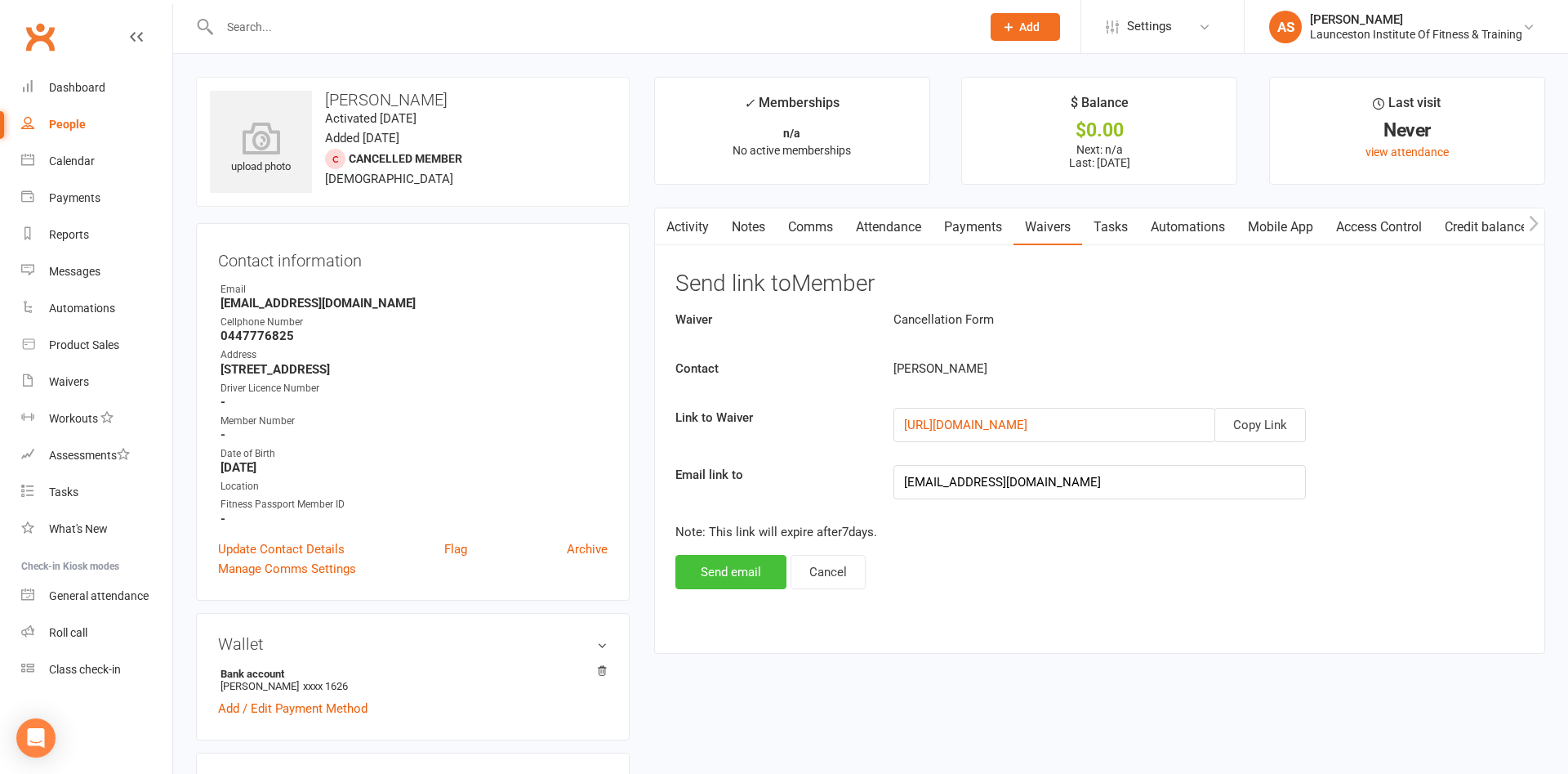
click at [744, 570] on button "Send email" at bounding box center [730, 572] width 111 height 34
